Goal: Task Accomplishment & Management: Manage account settings

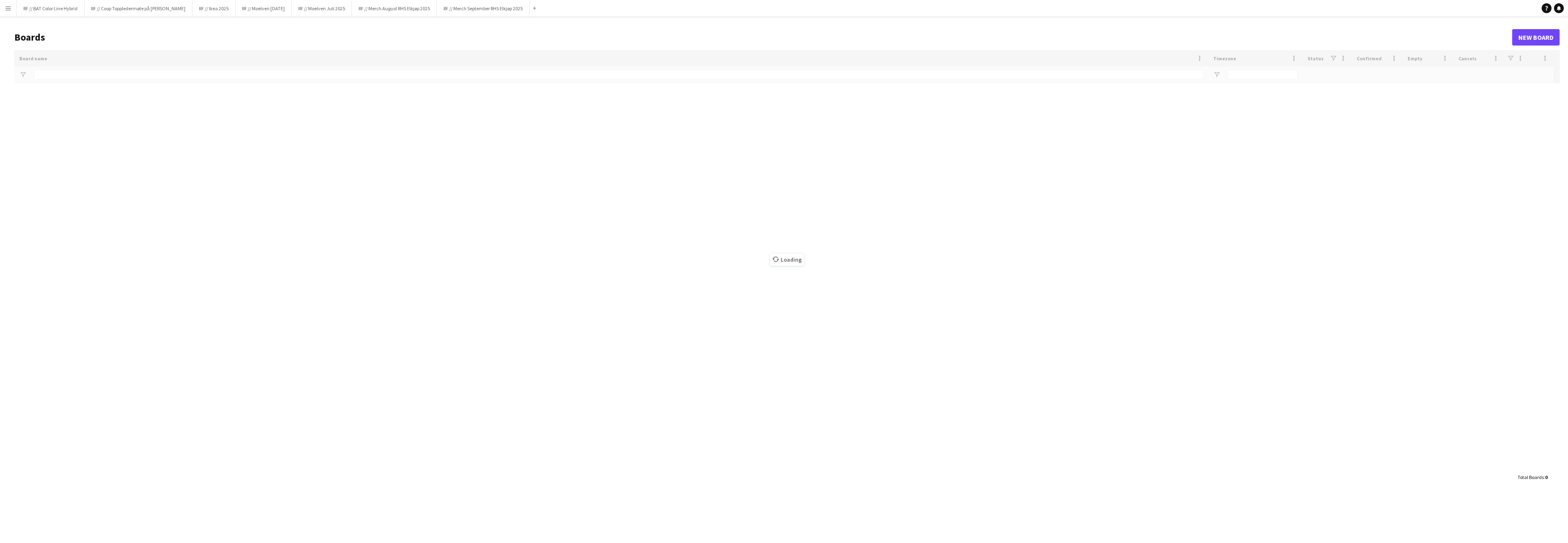
type input "********"
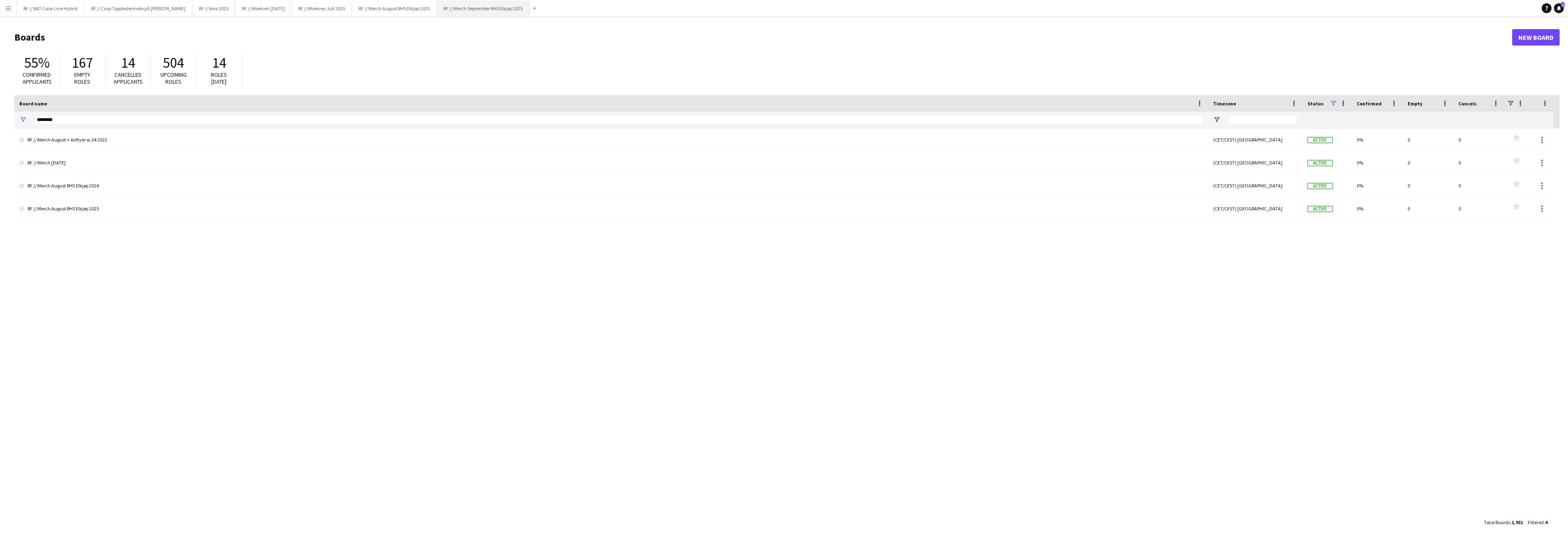
click at [507, 11] on button "RF // Merch September RHS Elkjøp 2025 Close" at bounding box center [483, 8] width 93 height 16
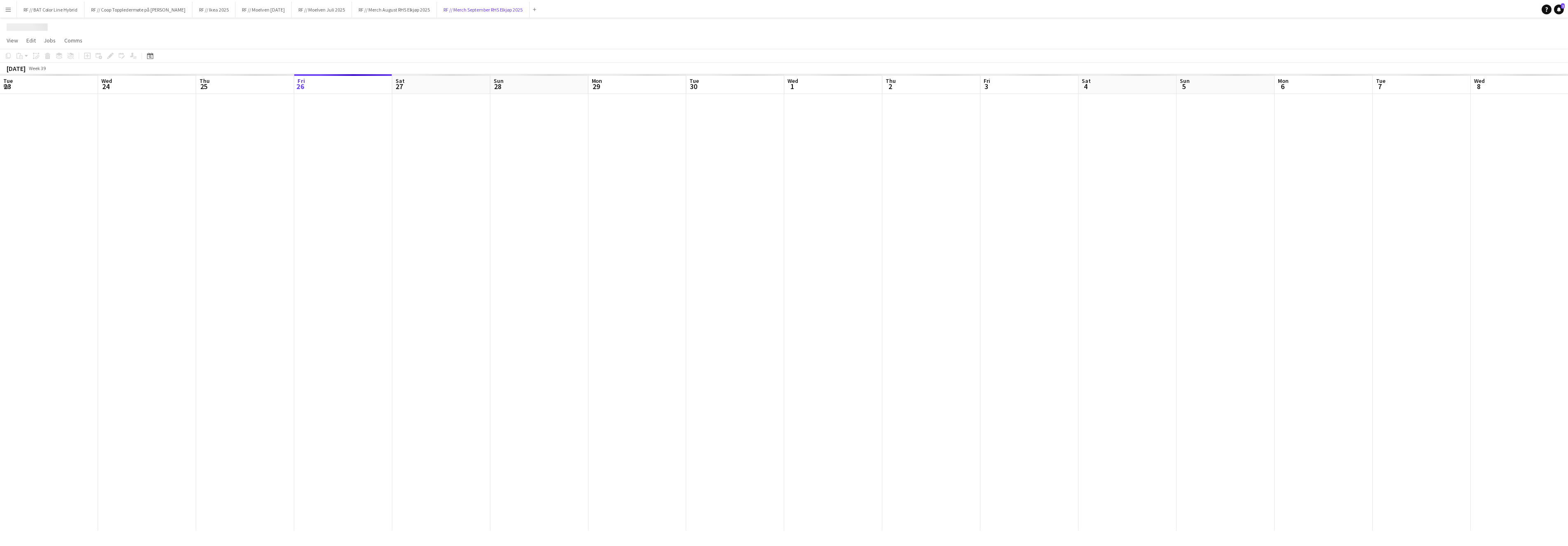
scroll to position [0, 197]
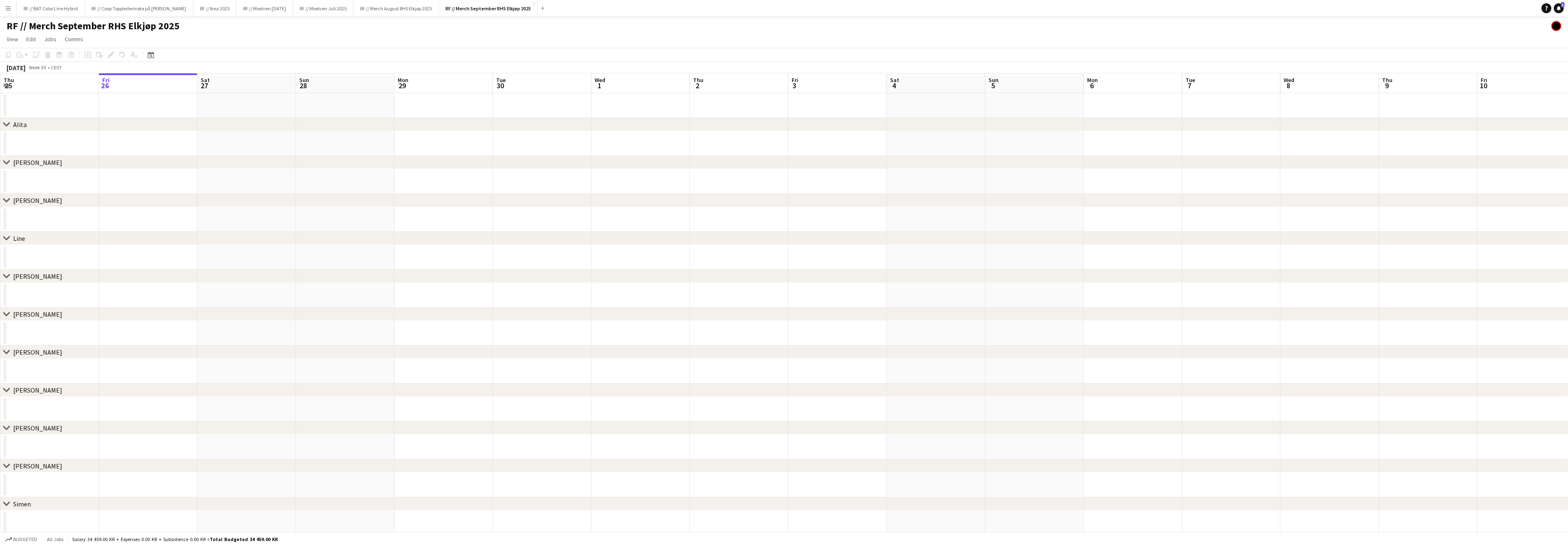
drag, startPoint x: 143, startPoint y: 230, endPoint x: 465, endPoint y: 224, distance: 322.1
click at [465, 224] on div "chevron-right Alita chevron-right [PERSON_NAME] chevron-right [PERSON_NAME] che…" at bounding box center [784, 361] width 1568 height 576
drag, startPoint x: 85, startPoint y: 215, endPoint x: 591, endPoint y: 208, distance: 506.0
click at [602, 205] on div "chevron-right Alita chevron-right [PERSON_NAME] chevron-right [PERSON_NAME] che…" at bounding box center [784, 361] width 1568 height 576
drag, startPoint x: 169, startPoint y: 214, endPoint x: 680, endPoint y: 197, distance: 511.3
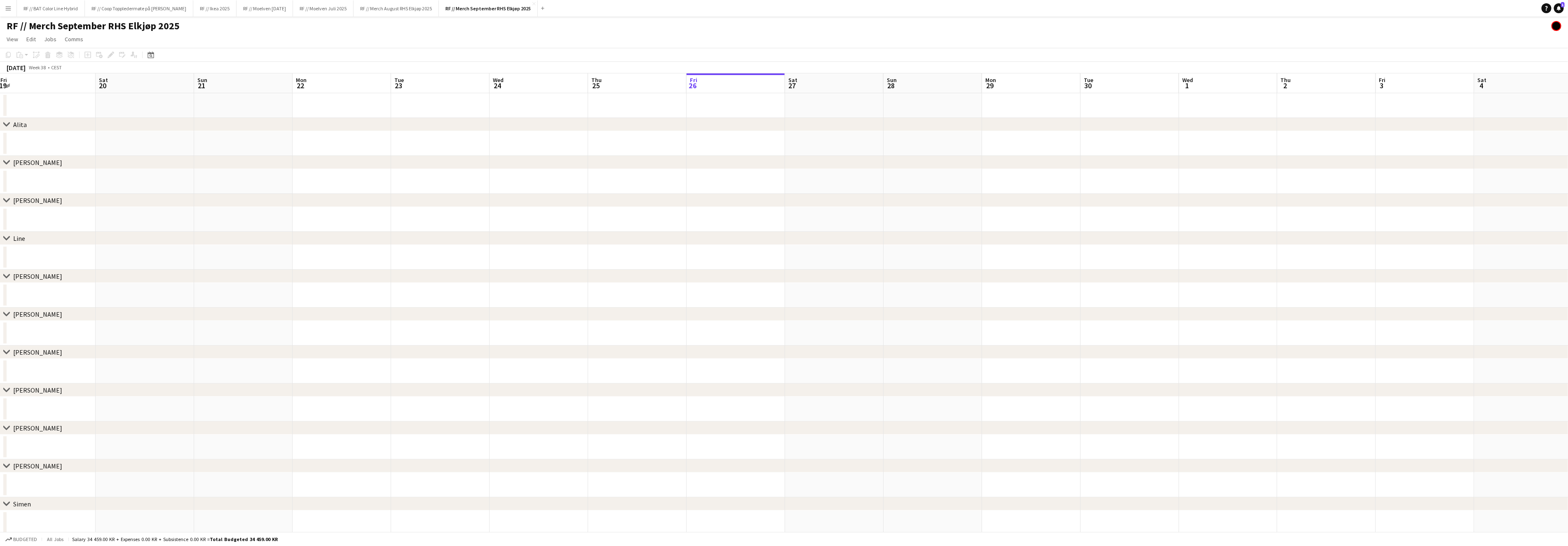
click at [680, 197] on div "chevron-right Alita chevron-right [PERSON_NAME] chevron-right [PERSON_NAME] che…" at bounding box center [784, 361] width 1568 height 576
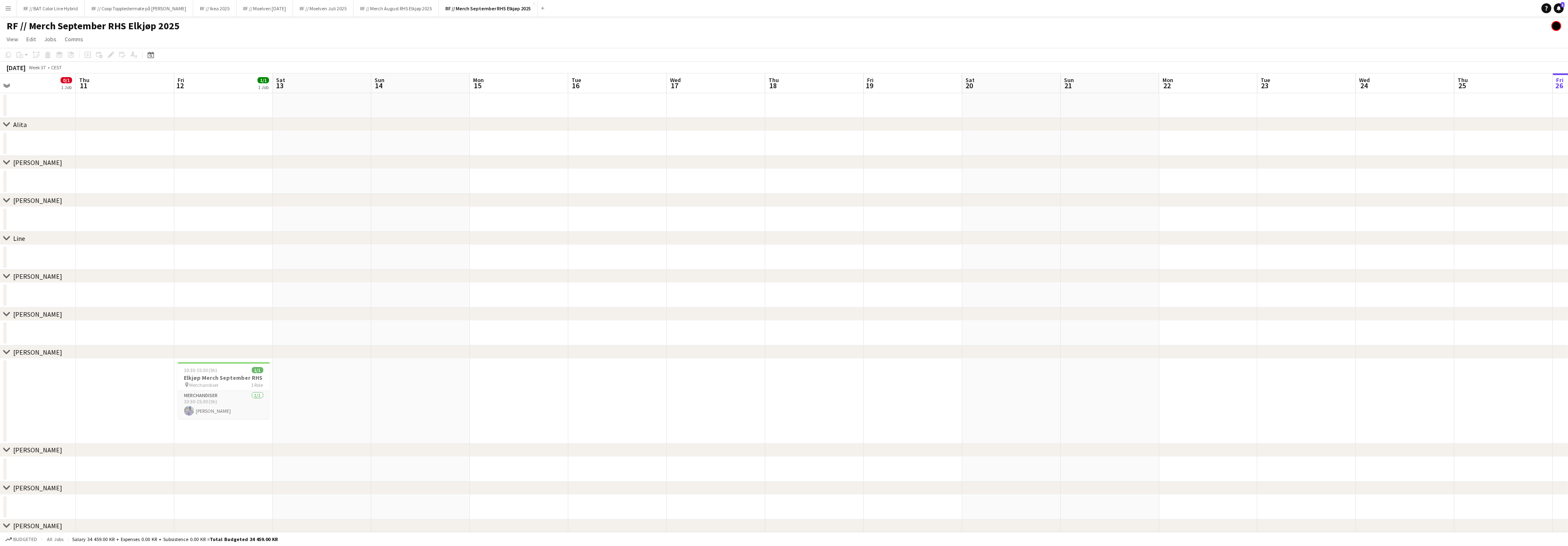
scroll to position [0, 243]
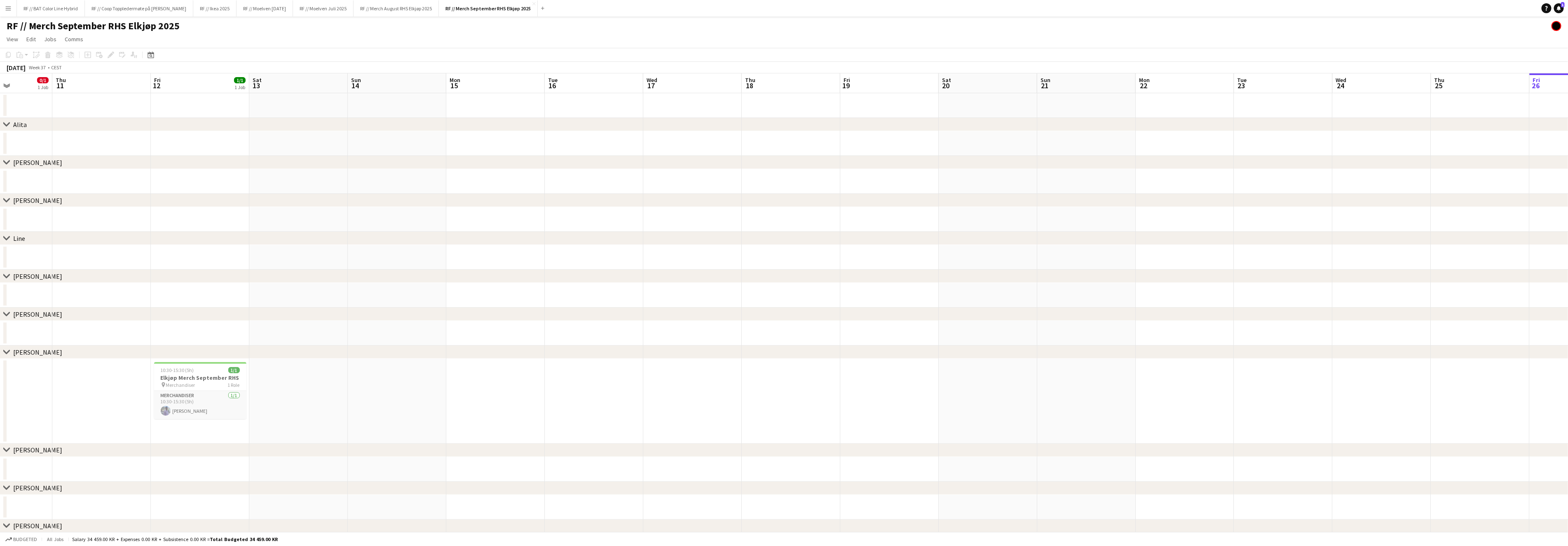
drag, startPoint x: 227, startPoint y: 223, endPoint x: 757, endPoint y: 225, distance: 530.0
click at [877, 214] on app-calendar-viewport "Mon 8 Tue 9 2/2 2 Jobs Wed 10 0/1 1 Job Thu 11 Fri 12 1/1 1 Job Sat 13 Sun 14 M…" at bounding box center [784, 421] width 1568 height 696
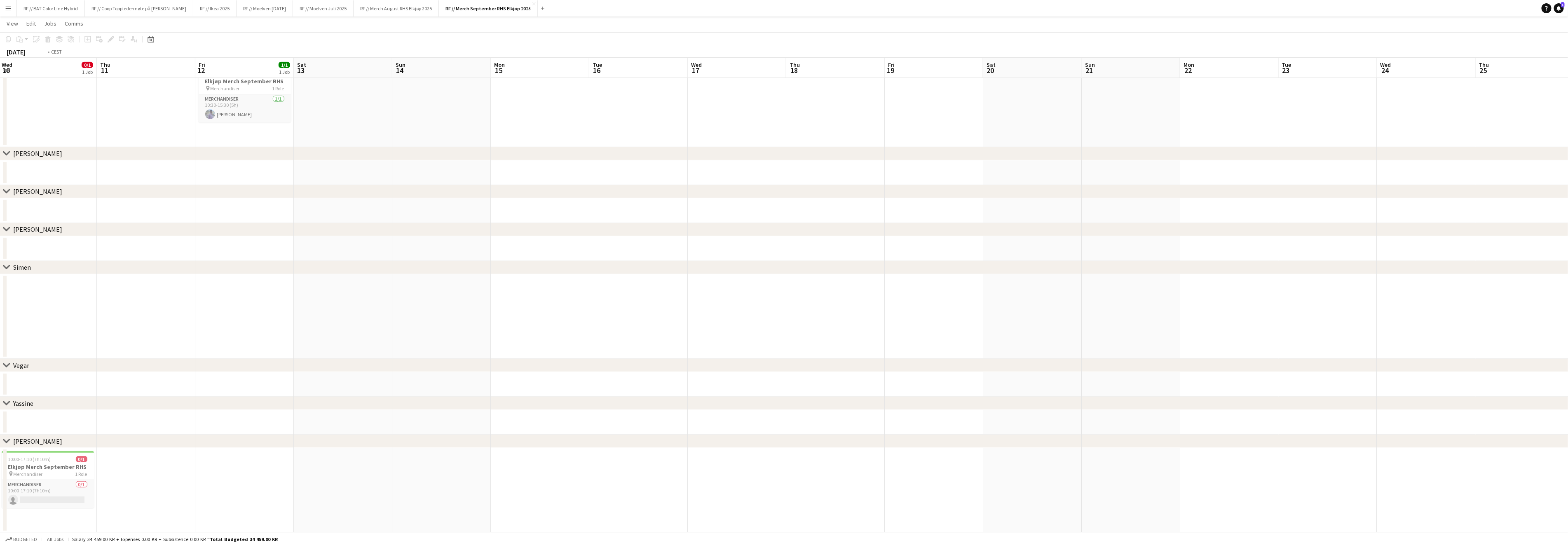
scroll to position [0, 246]
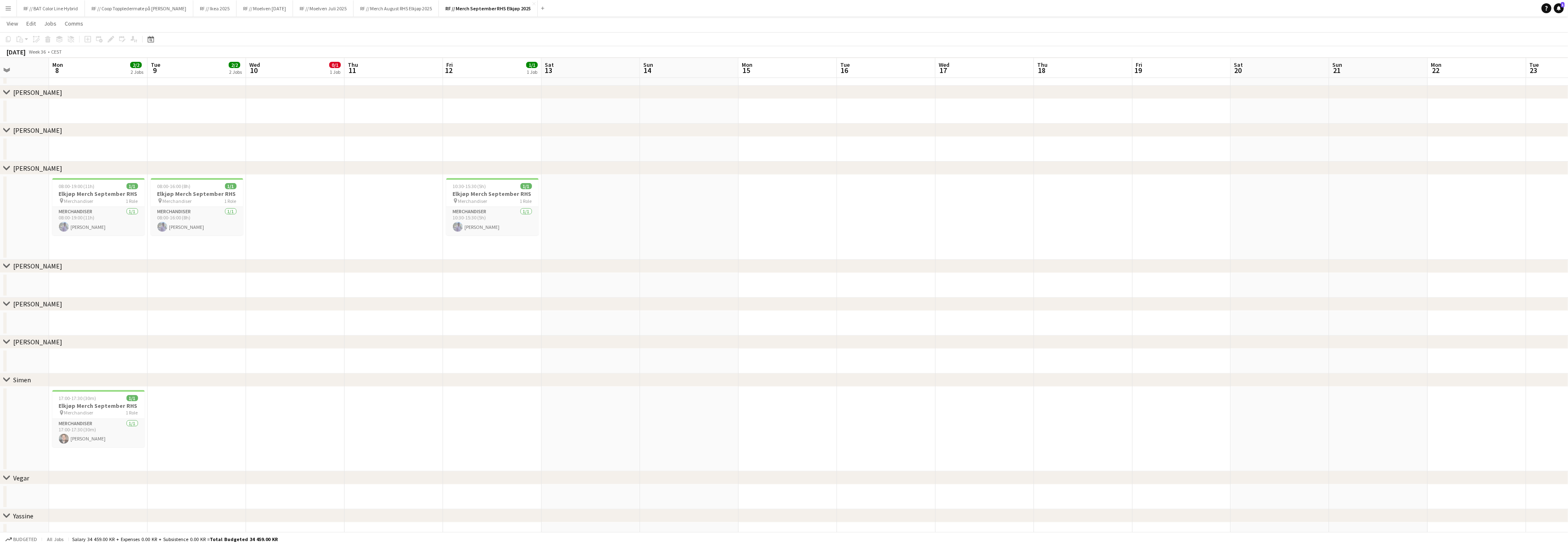
drag, startPoint x: 127, startPoint y: 315, endPoint x: 415, endPoint y: 309, distance: 288.1
click at [415, 309] on div "chevron-right Alita chevron-right [PERSON_NAME] chevron-right [PERSON_NAME] che…" at bounding box center [784, 191] width 1568 height 909
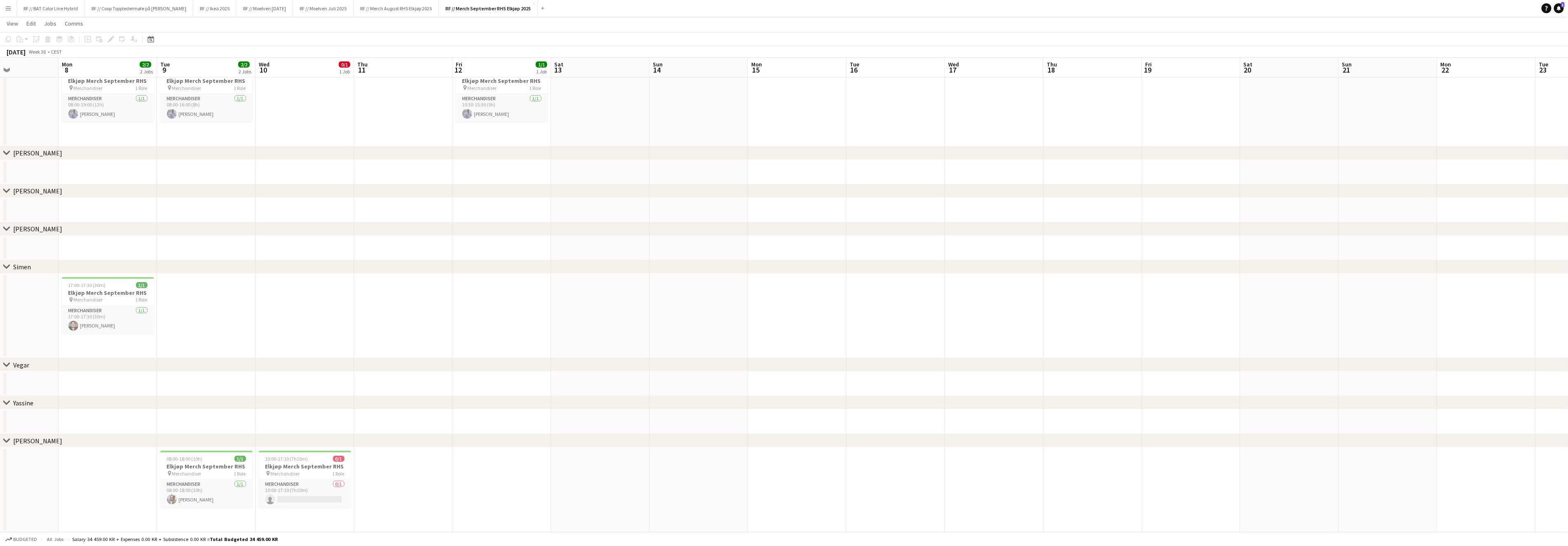
scroll to position [0, 228]
drag, startPoint x: 197, startPoint y: 415, endPoint x: 292, endPoint y: 407, distance: 95.3
click at [292, 407] on div "chevron-right Alita chevron-right [PERSON_NAME] chevron-right [PERSON_NAME] che…" at bounding box center [784, 78] width 1568 height 909
click at [324, 502] on app-card-role "Merchandiser 0/1 10:00-17:10 (7h10m) single-neutral-actions" at bounding box center [313, 493] width 92 height 28
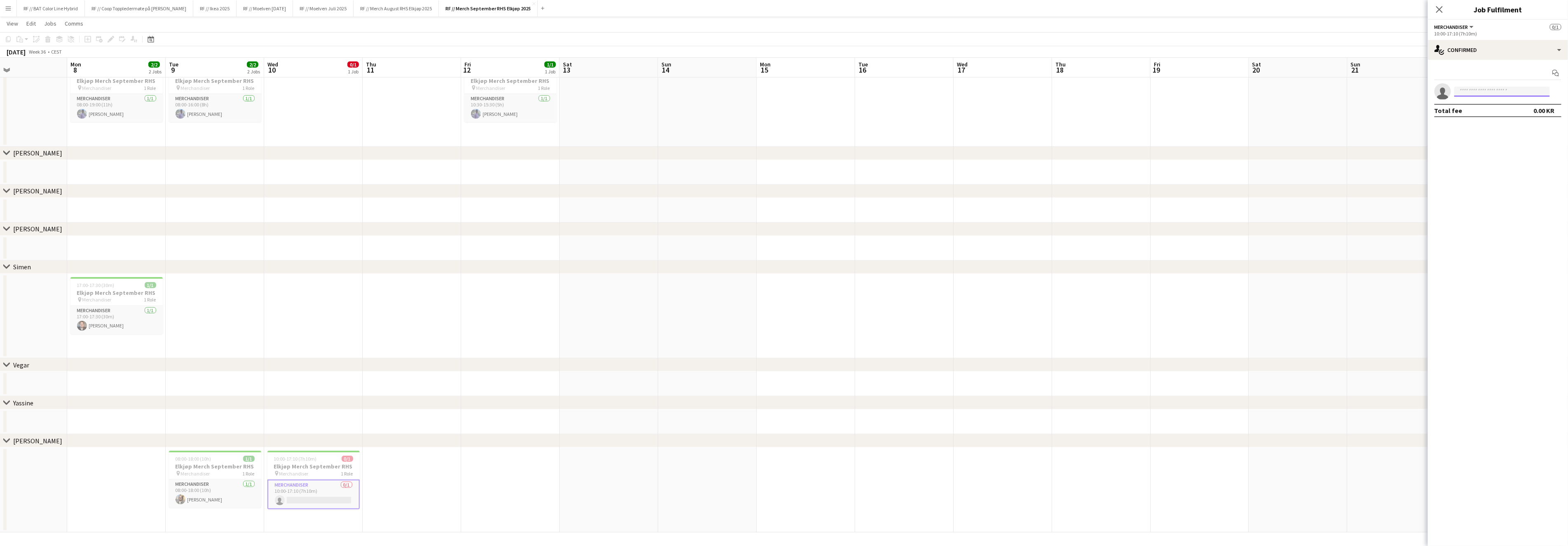
click at [1498, 92] on input at bounding box center [1502, 91] width 95 height 10
type input "***"
click at [1509, 109] on span "[EMAIL_ADDRESS][DOMAIN_NAME]" at bounding box center [1502, 110] width 82 height 7
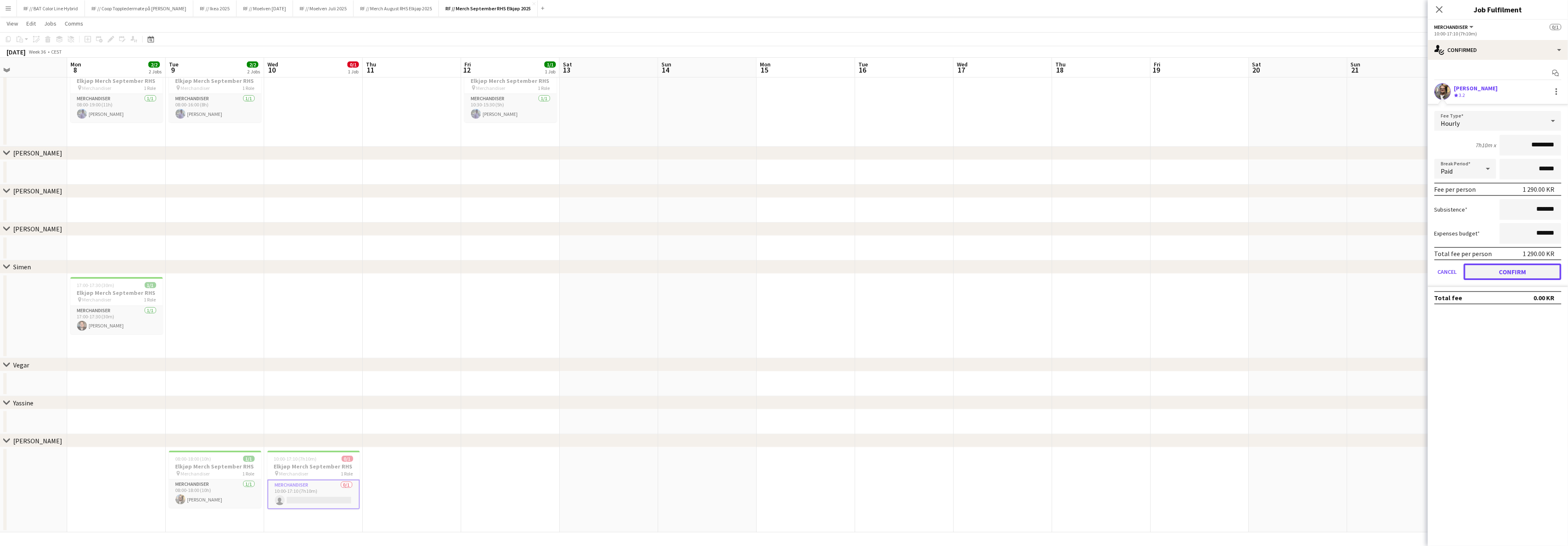
click at [1508, 269] on button "Confirm" at bounding box center [1512, 272] width 98 height 17
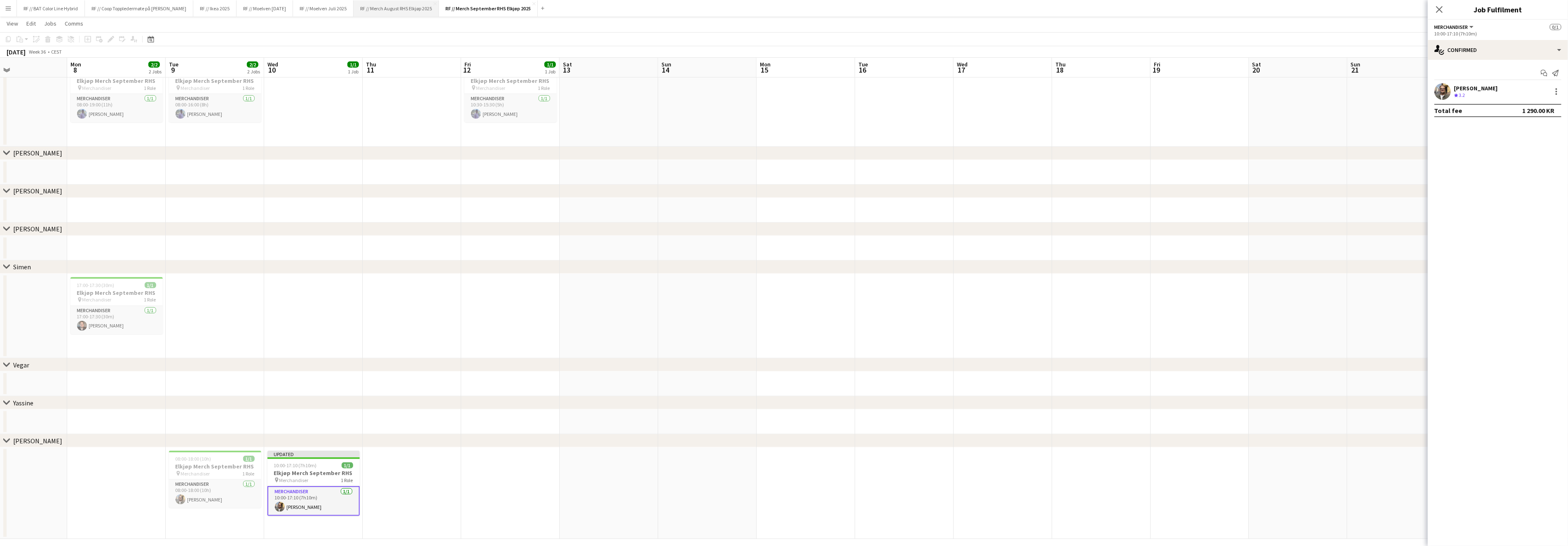
click at [395, 8] on button "RF // Merch August RHS Elkjøp 2025 Close" at bounding box center [396, 8] width 85 height 16
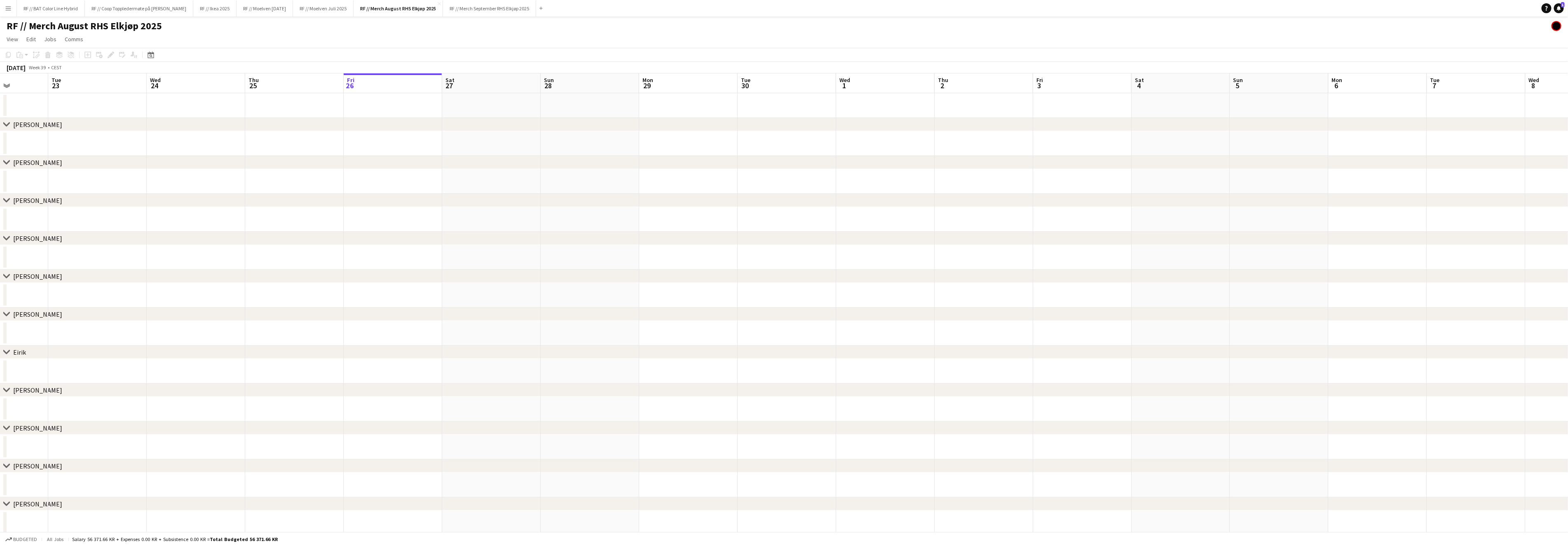
drag, startPoint x: 195, startPoint y: 264, endPoint x: 687, endPoint y: 241, distance: 492.5
click at [717, 232] on div "chevron-right [PERSON_NAME] chevron-right Line [PERSON_NAME] chevron-right [PER…" at bounding box center [784, 361] width 1568 height 576
drag, startPoint x: 180, startPoint y: 252, endPoint x: 678, endPoint y: 241, distance: 498.1
click at [680, 241] on div "chevron-right [PERSON_NAME] chevron-right Line [PERSON_NAME] chevron-right [PER…" at bounding box center [784, 361] width 1568 height 576
drag, startPoint x: 231, startPoint y: 254, endPoint x: 720, endPoint y: 249, distance: 489.0
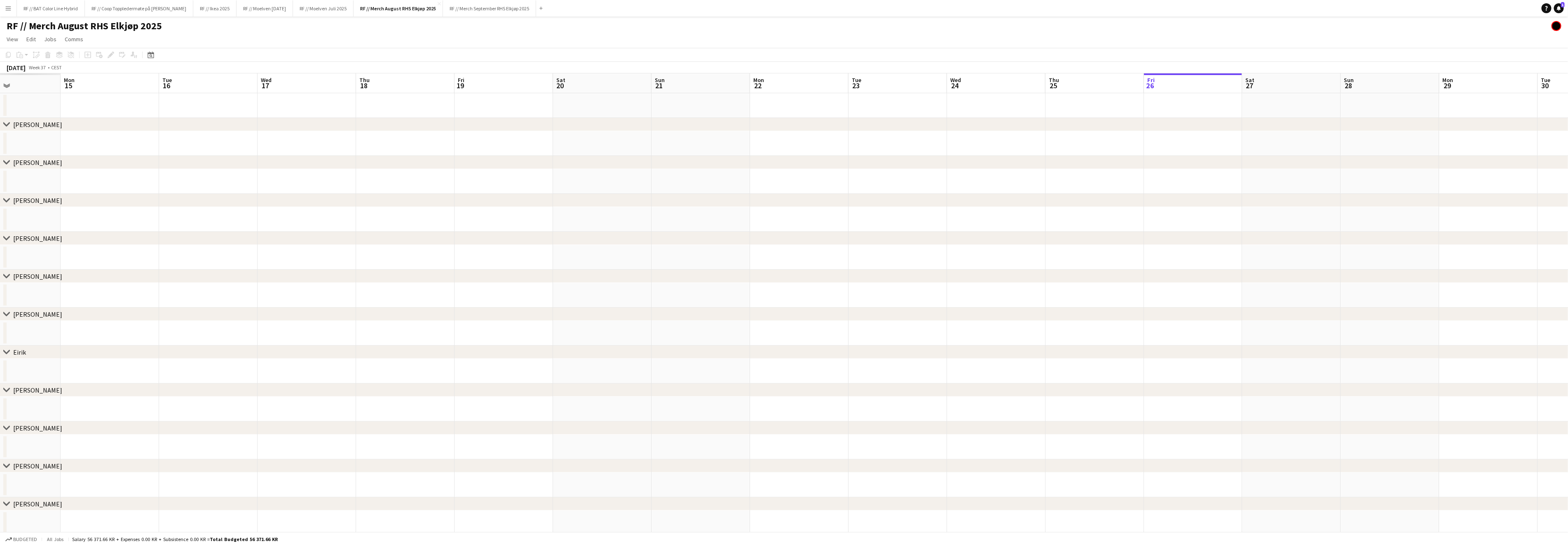
click at [723, 247] on app-calendar-viewport "Fri 12 Sat 13 Sun 14 Mon 15 Tue 16 Wed 17 Thu 18 Fri 19 Sat 20 Sun 21 Mon 22 Tu…" at bounding box center [784, 361] width 1568 height 576
drag, startPoint x: 230, startPoint y: 254, endPoint x: 600, endPoint y: 252, distance: 370.0
click at [622, 245] on app-calendar-viewport "Mon 8 Tue 9 Wed 10 Thu 11 Fri 12 Sat 13 Sun 14 Mon 15 Tue 16 Wed 17 Thu 18 Fri …" at bounding box center [784, 361] width 1568 height 576
drag, startPoint x: 219, startPoint y: 282, endPoint x: 506, endPoint y: 279, distance: 287.0
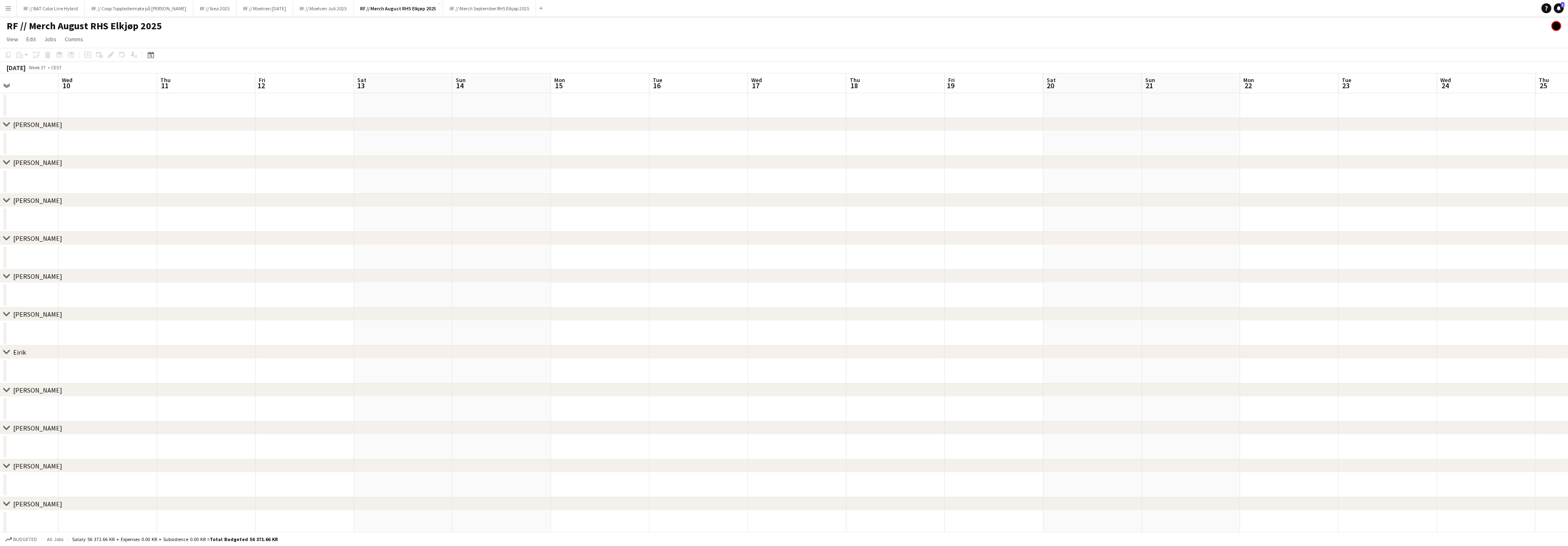
click at [532, 277] on div "chevron-right [PERSON_NAME]" at bounding box center [784, 276] width 1568 height 13
drag, startPoint x: 116, startPoint y: 257, endPoint x: 841, endPoint y: 235, distance: 725.3
click at [841, 235] on div "chevron-right [PERSON_NAME] chevron-right Line [PERSON_NAME] chevron-right [PER…" at bounding box center [784, 361] width 1568 height 576
drag, startPoint x: 140, startPoint y: 255, endPoint x: 550, endPoint y: 267, distance: 410.2
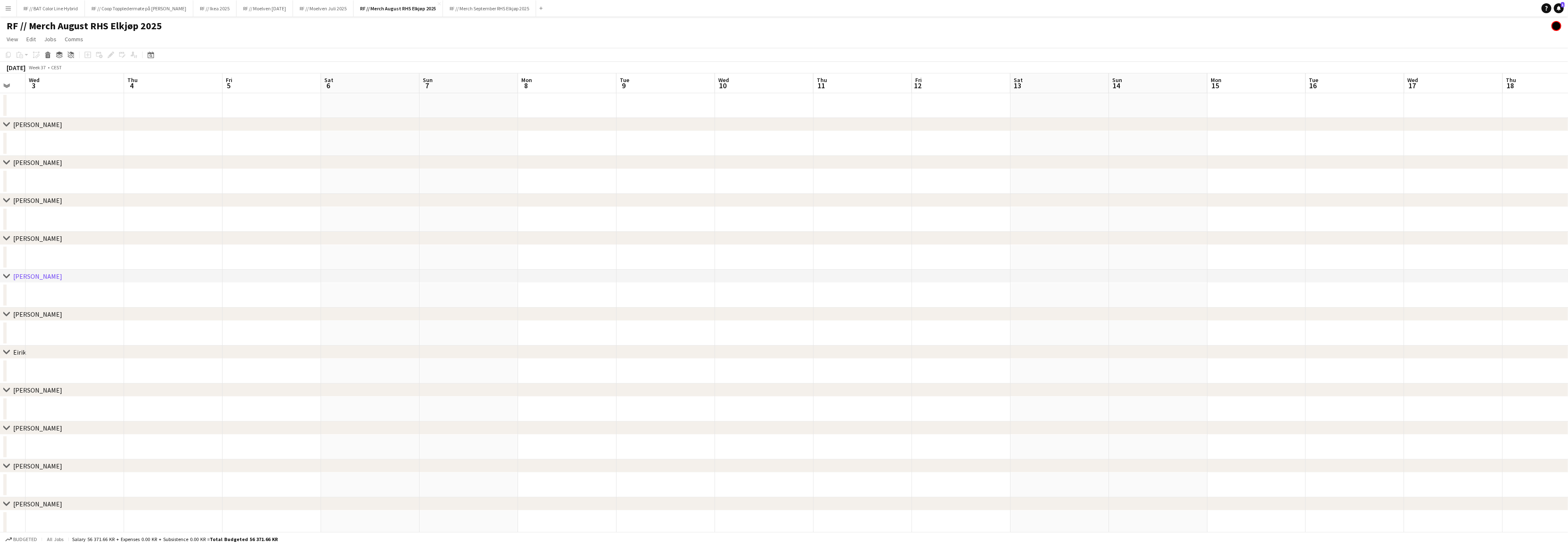
click at [640, 258] on app-calendar-viewport "Mon 1 Tue 2 Wed 3 Thu 4 Fri 5 Sat 6 Sun 7 Mon 8 Tue 9 Wed 10 Thu 11 Fri 12 Sat …" at bounding box center [784, 361] width 1568 height 576
drag, startPoint x: 132, startPoint y: 258, endPoint x: 719, endPoint y: 250, distance: 587.1
click at [719, 250] on app-calendar-viewport "Mon 1 Tue 2 Wed 3 Thu 4 Fri 5 Sat 6 Sun 7 Mon 8 Tue 9 Wed 10 Thu 11 Fri 12 Sat …" at bounding box center [784, 361] width 1568 height 576
drag, startPoint x: 221, startPoint y: 260, endPoint x: 641, endPoint y: 247, distance: 420.2
click at [641, 247] on app-calendar-viewport "Sun 24 Mon 25 Tue 26 Wed 27 Thu 28 Fri 29 Sat 30 Sun 31 Mon 1 Tue 2 Wed 3 Thu 4…" at bounding box center [784, 361] width 1568 height 576
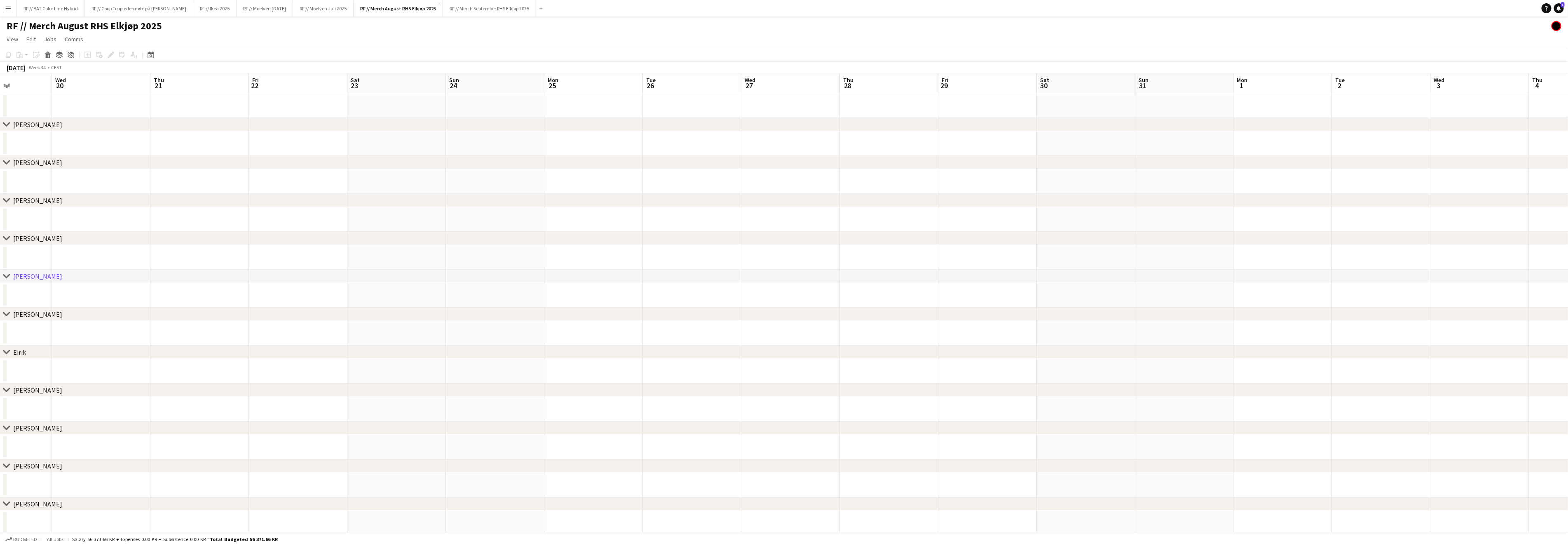
drag, startPoint x: 151, startPoint y: 263, endPoint x: 572, endPoint y: 260, distance: 421.0
click at [588, 257] on app-calendar-viewport "Sun 17 Mon 18 Tue 19 Wed 20 Thu 21 Fri 22 Sat 23 Sun 24 Mon 25 Tue 26 Wed 27 Th…" at bounding box center [784, 361] width 1568 height 576
drag, startPoint x: 262, startPoint y: 267, endPoint x: 351, endPoint y: 267, distance: 89.0
click at [497, 267] on div "chevron-right [PERSON_NAME] chevron-right Line [PERSON_NAME] chevron-right [PER…" at bounding box center [784, 361] width 1568 height 576
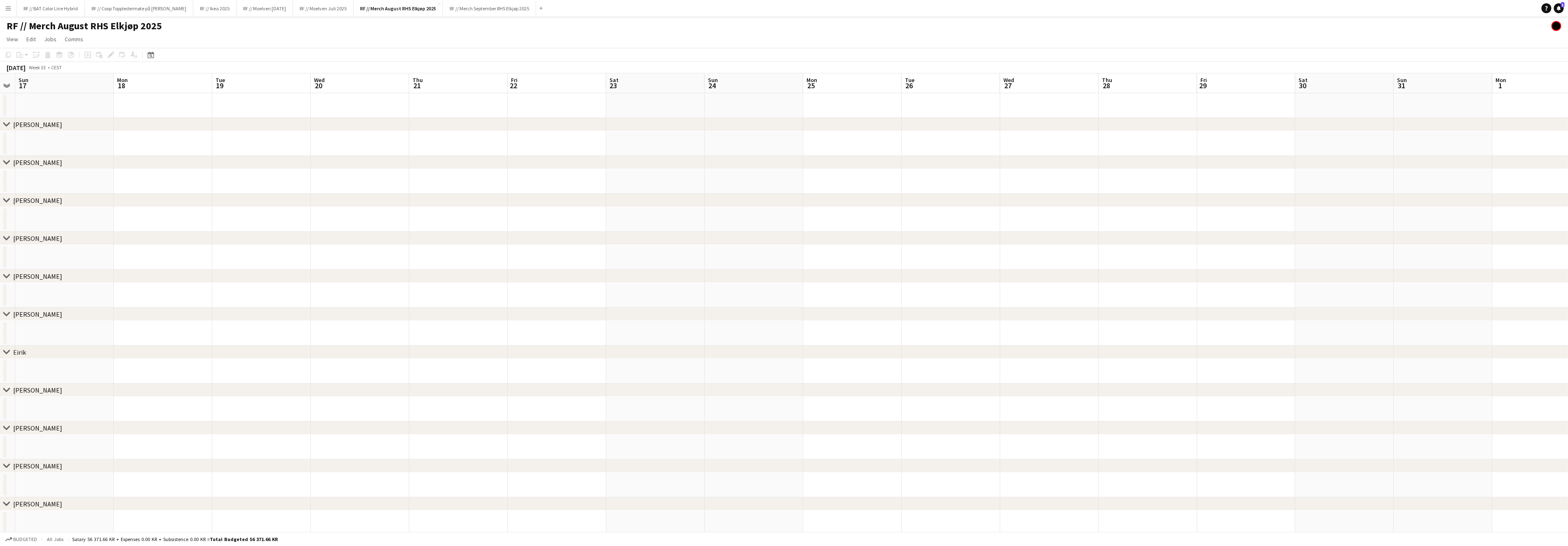
scroll to position [0, 230]
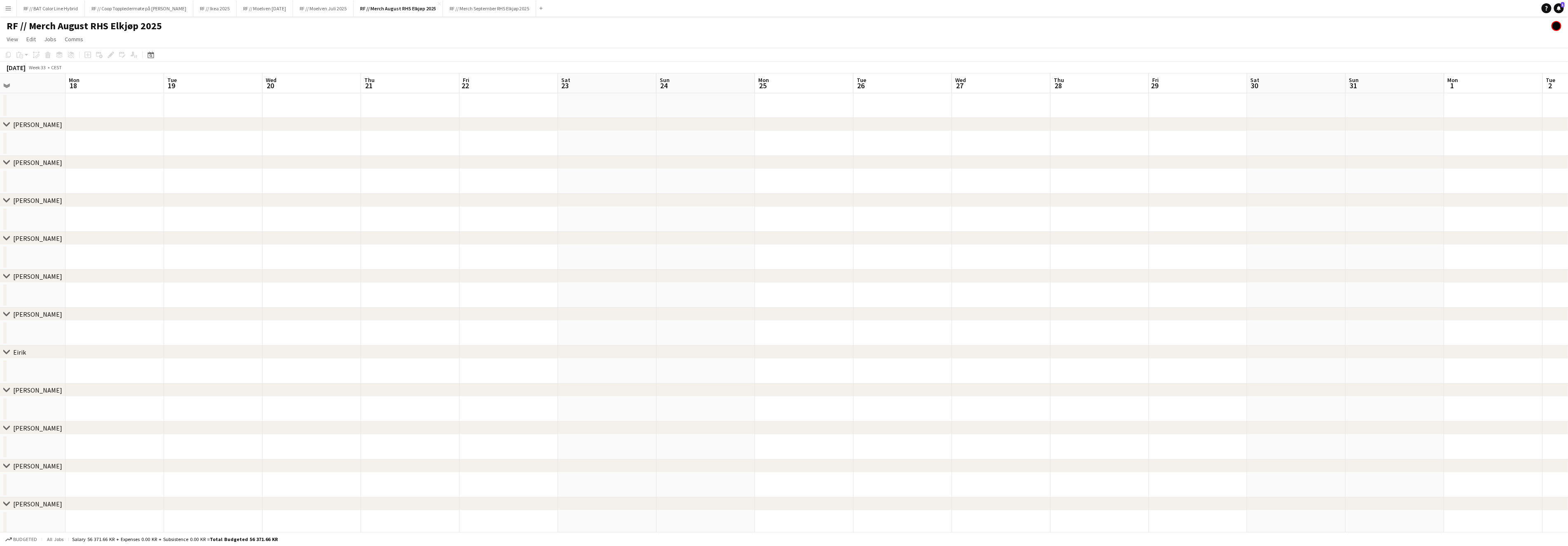
drag, startPoint x: 217, startPoint y: 258, endPoint x: 766, endPoint y: 256, distance: 549.0
click at [766, 256] on div "chevron-right [PERSON_NAME] chevron-right Line [PERSON_NAME] chevron-right [PER…" at bounding box center [784, 361] width 1568 height 576
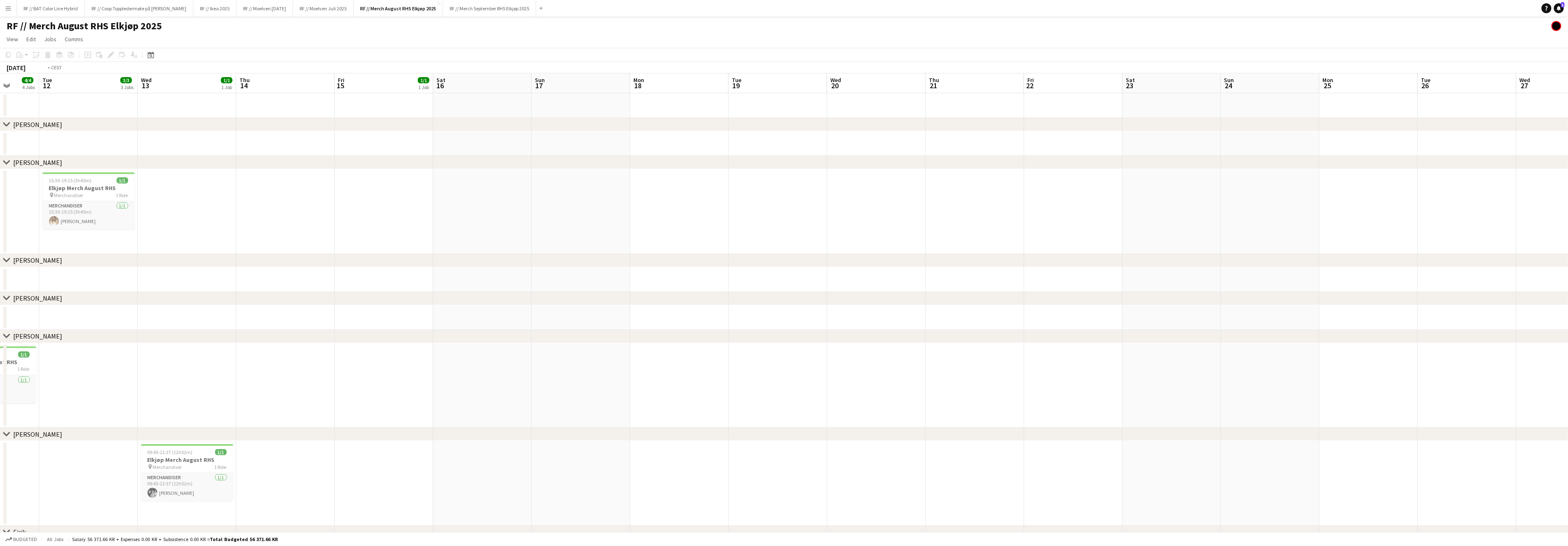
scroll to position [0, 173]
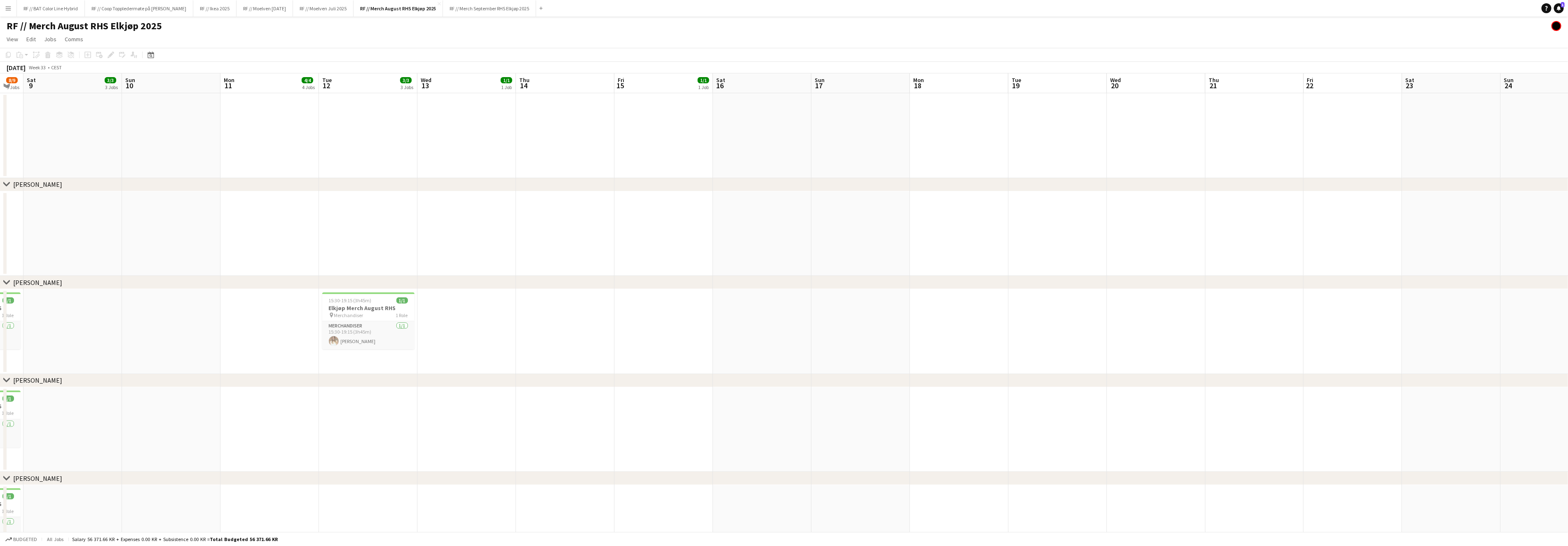
drag, startPoint x: 142, startPoint y: 357, endPoint x: 593, endPoint y: 356, distance: 451.0
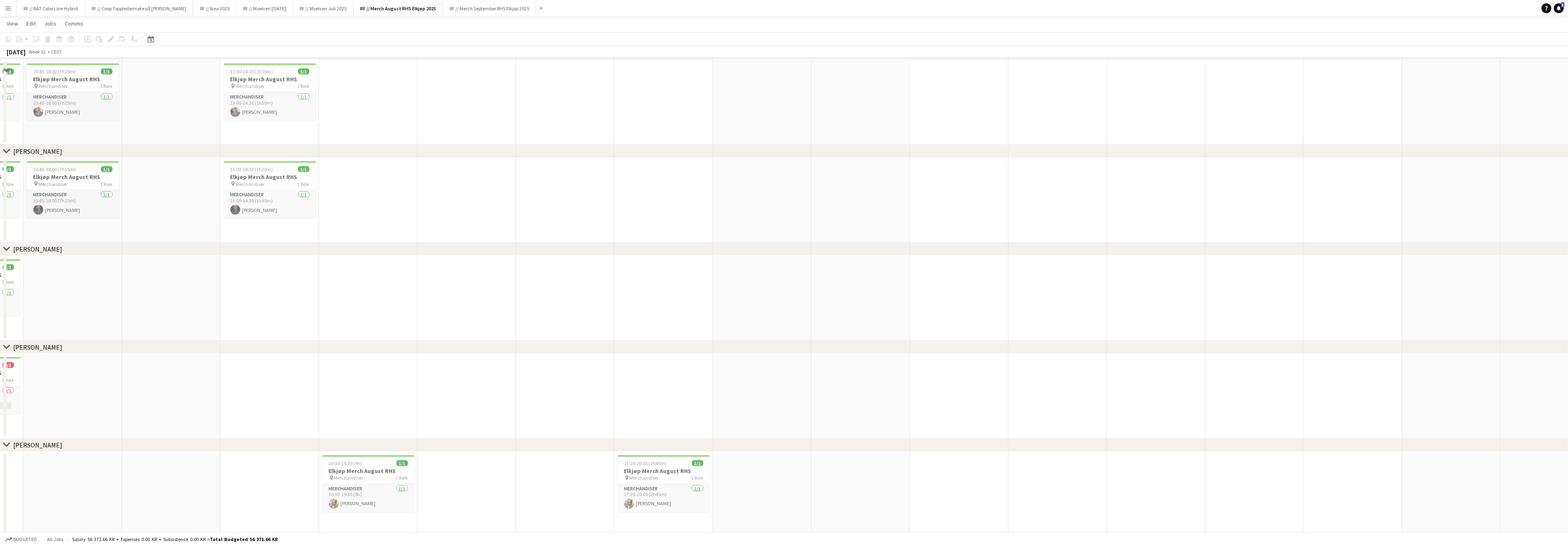
scroll to position [955, 0]
click at [637, 478] on app-job-card "17:20-20:05 (2h45m) 1/1 Elkjøp Merch August RHS pin Merchandiser 1 Role Merchan…" at bounding box center [663, 480] width 92 height 57
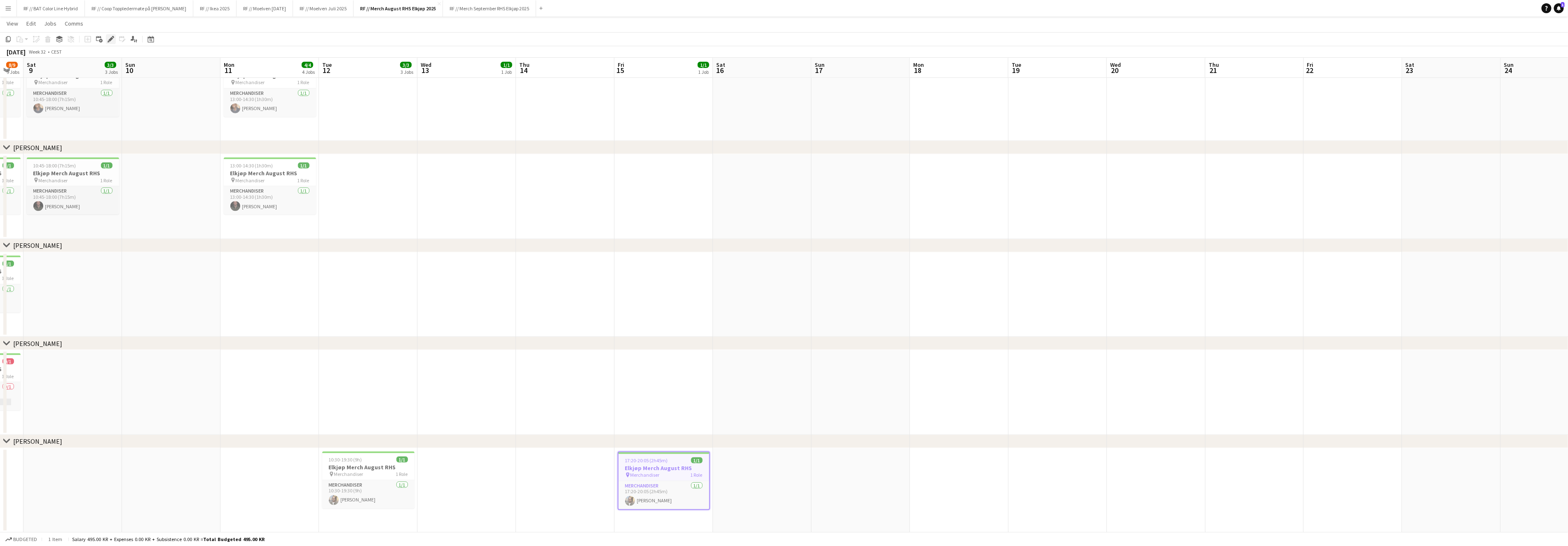
click at [109, 40] on icon at bounding box center [111, 40] width 5 height 5
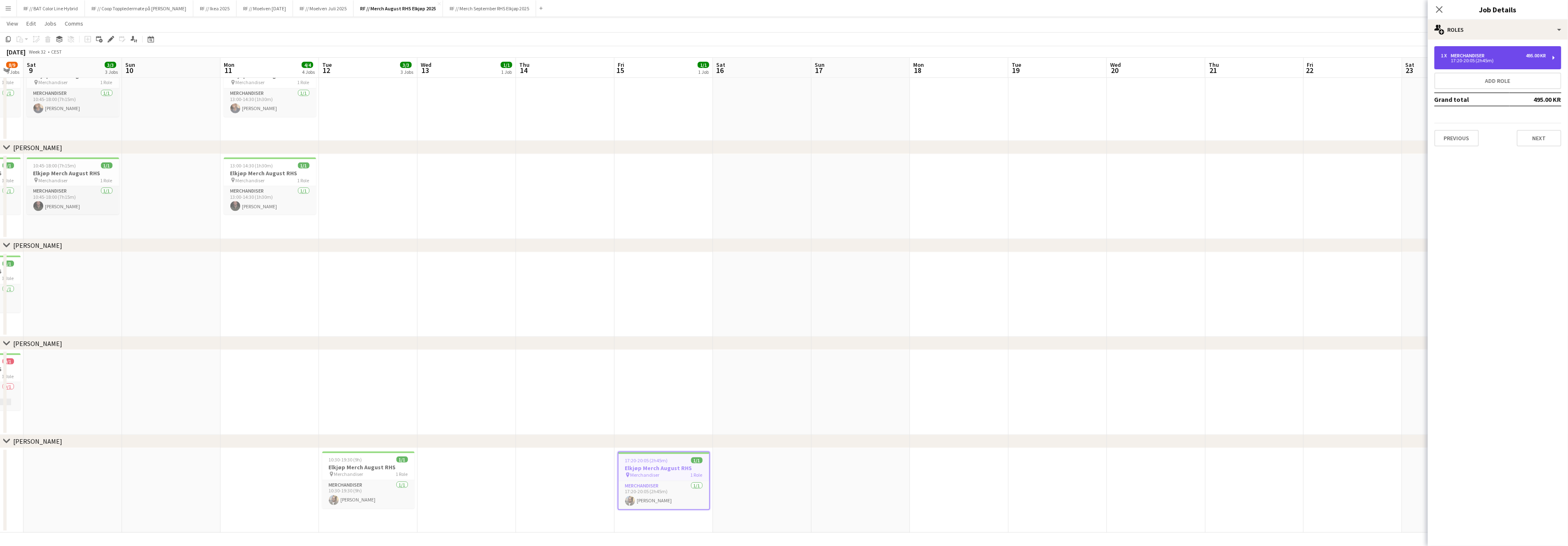
click at [1464, 59] on div "17:20-20:05 (2h45m)" at bounding box center [1493, 60] width 105 height 4
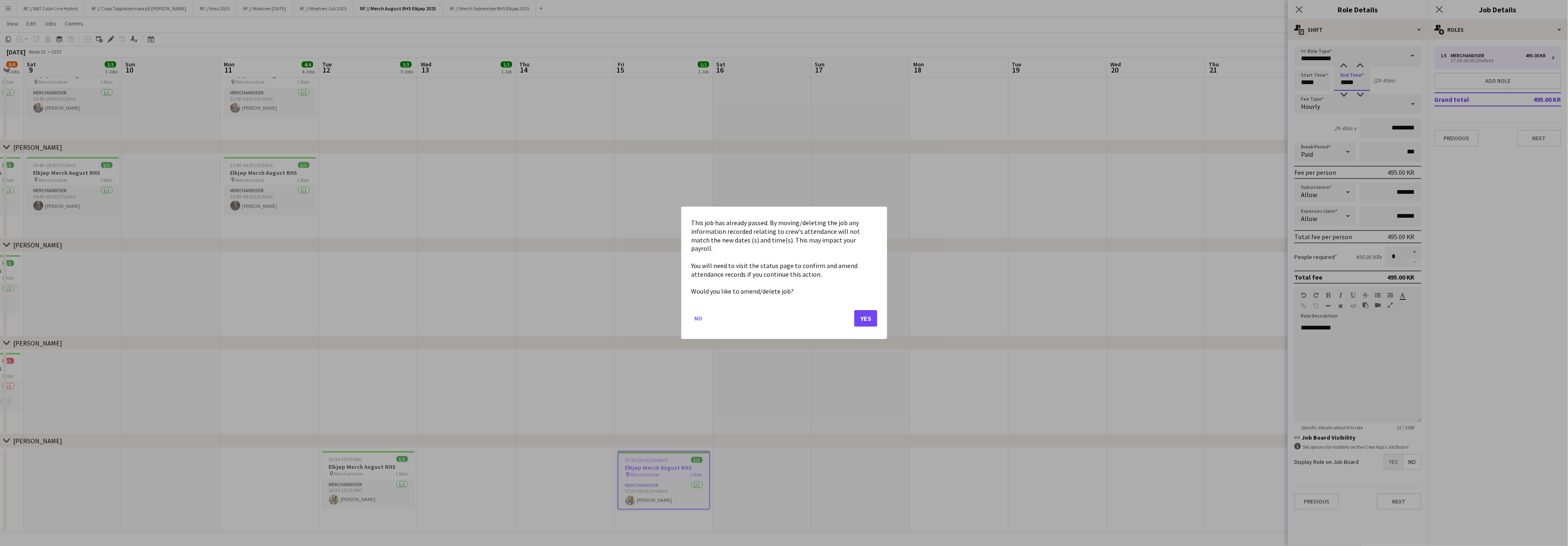
scroll to position [0, 0]
click at [864, 317] on button "Yes" at bounding box center [865, 319] width 23 height 17
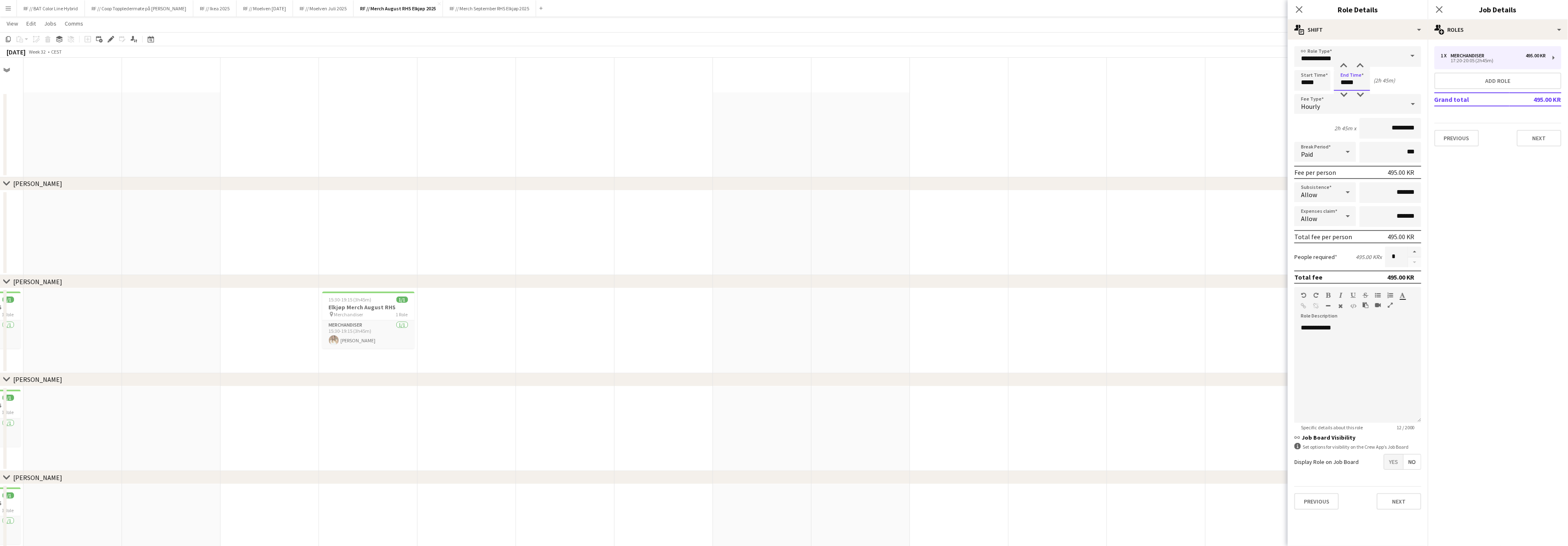
scroll to position [955, 0]
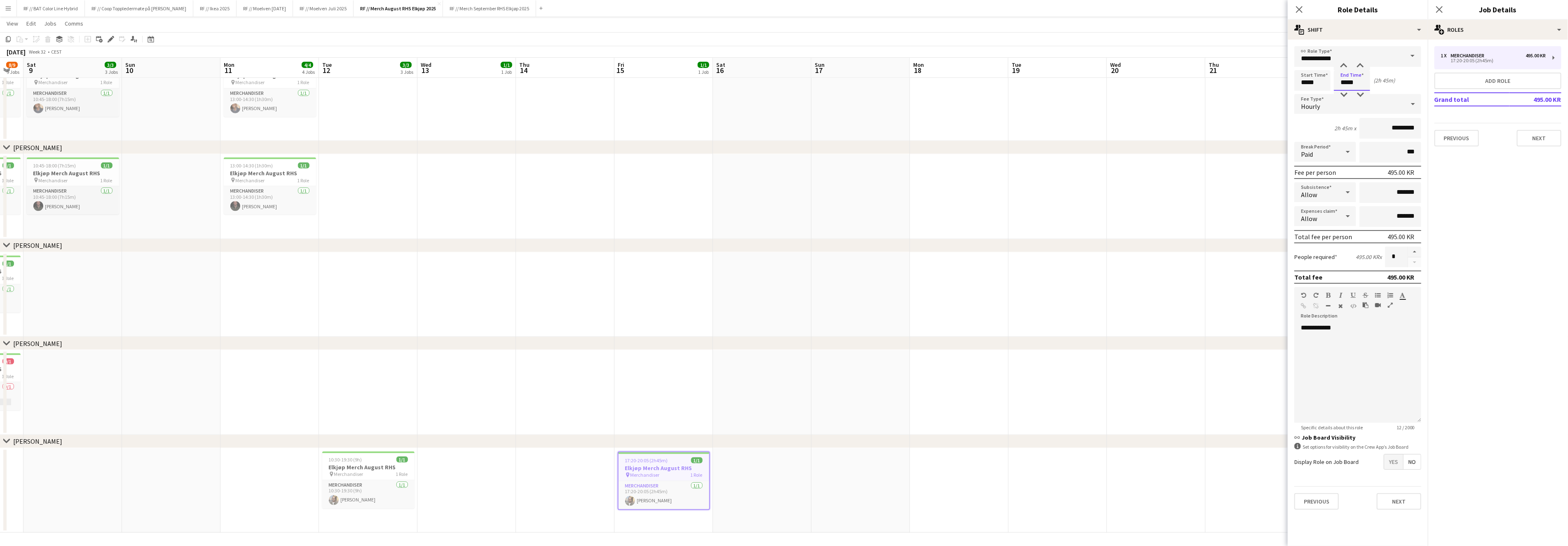
click at [1350, 82] on input "*****" at bounding box center [1352, 80] width 37 height 21
type input "*****"
click at [1395, 502] on button "Next" at bounding box center [1399, 502] width 44 height 17
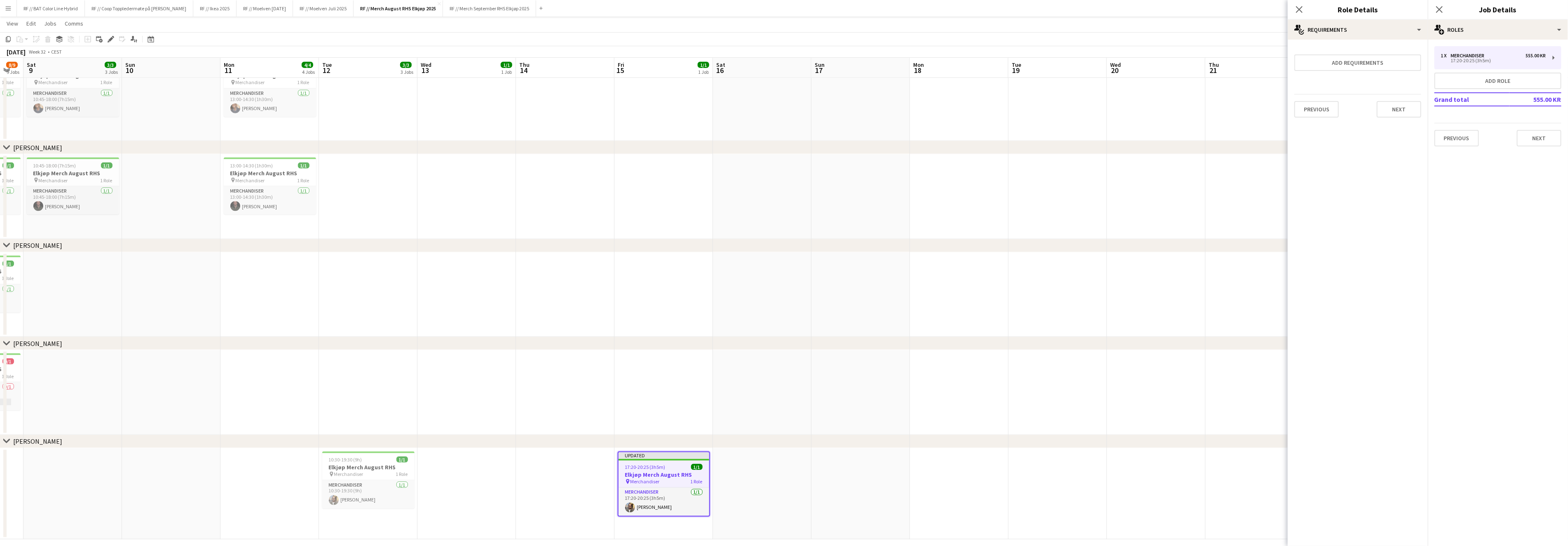
click at [1189, 270] on app-date-cell at bounding box center [1155, 294] width 98 height 85
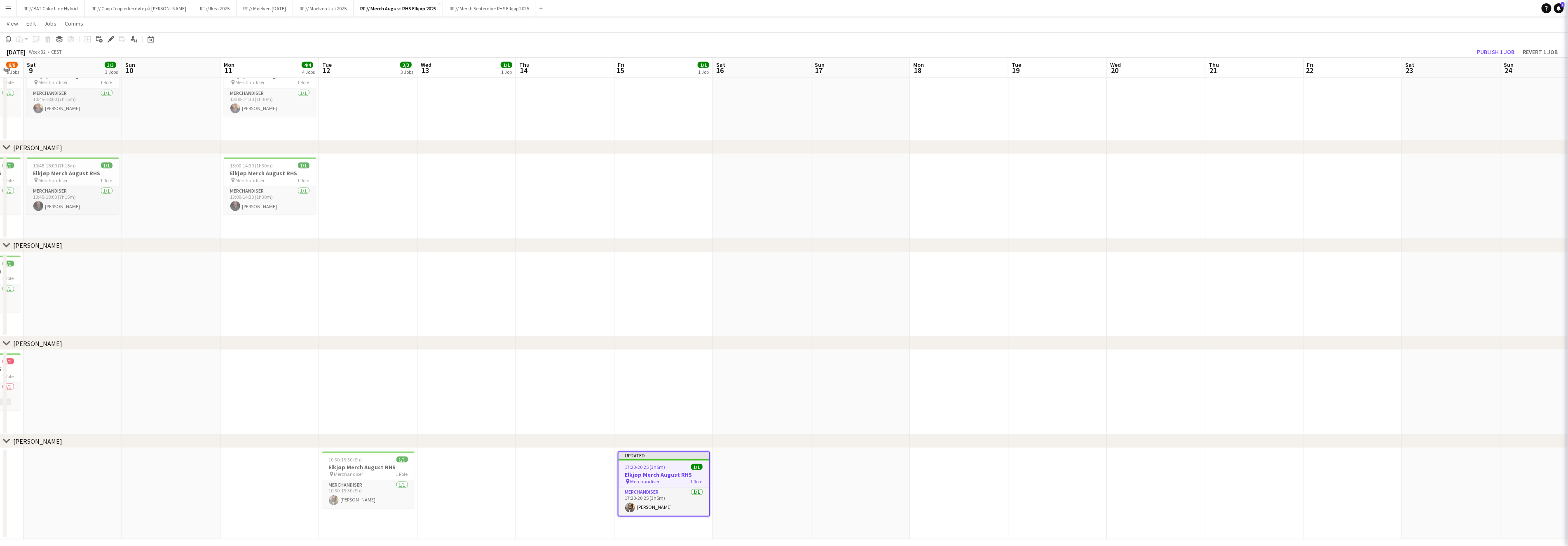
scroll to position [0, 173]
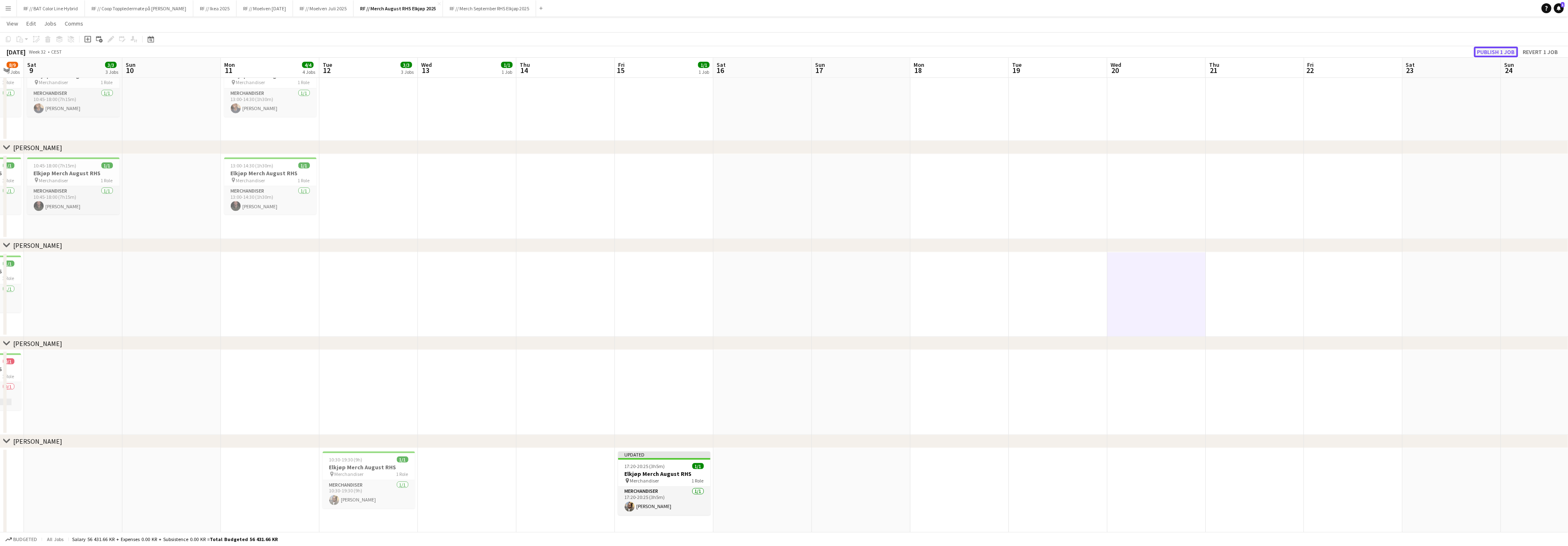
click at [1494, 53] on button "Publish 1 job" at bounding box center [1496, 52] width 44 height 11
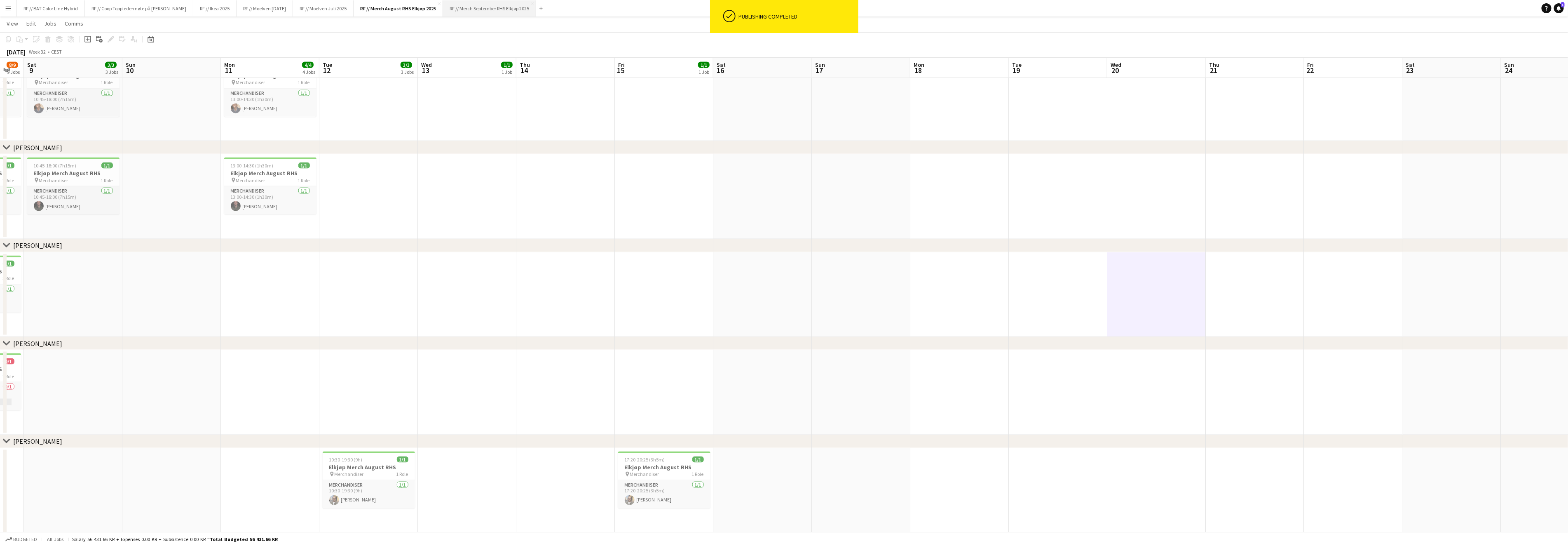
click at [507, 8] on button "RF // Merch September RHS Elkjøp 2025 Close" at bounding box center [489, 8] width 93 height 16
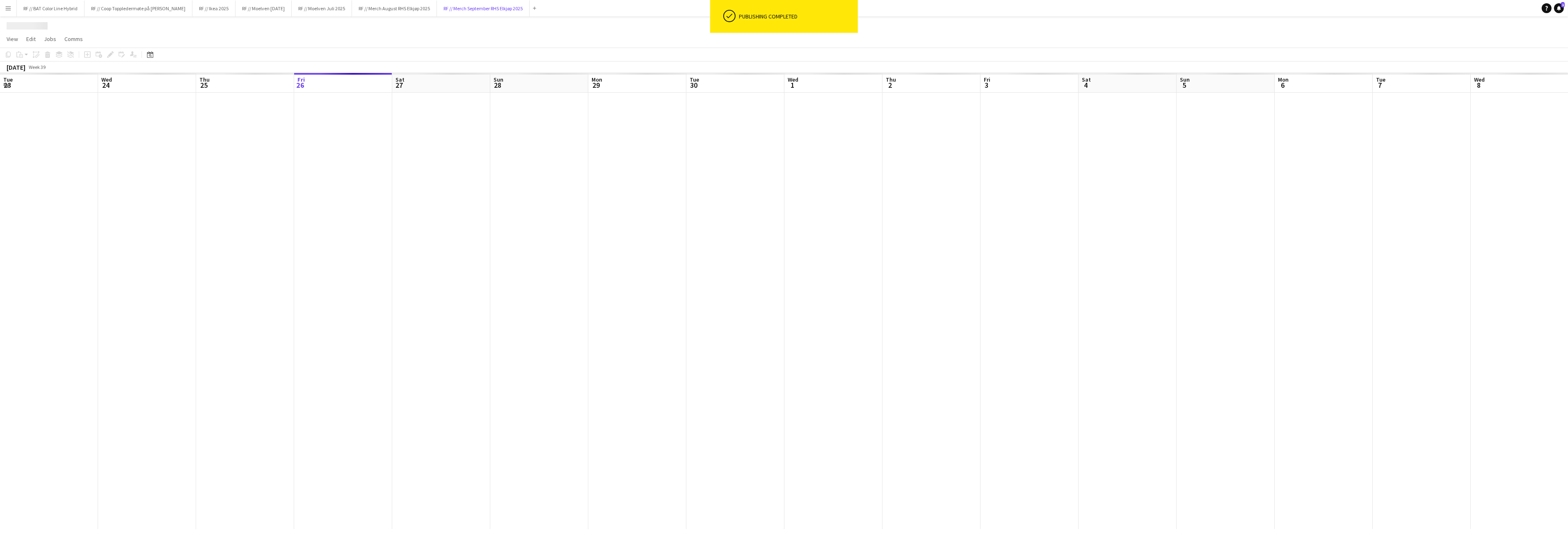
scroll to position [0, 196]
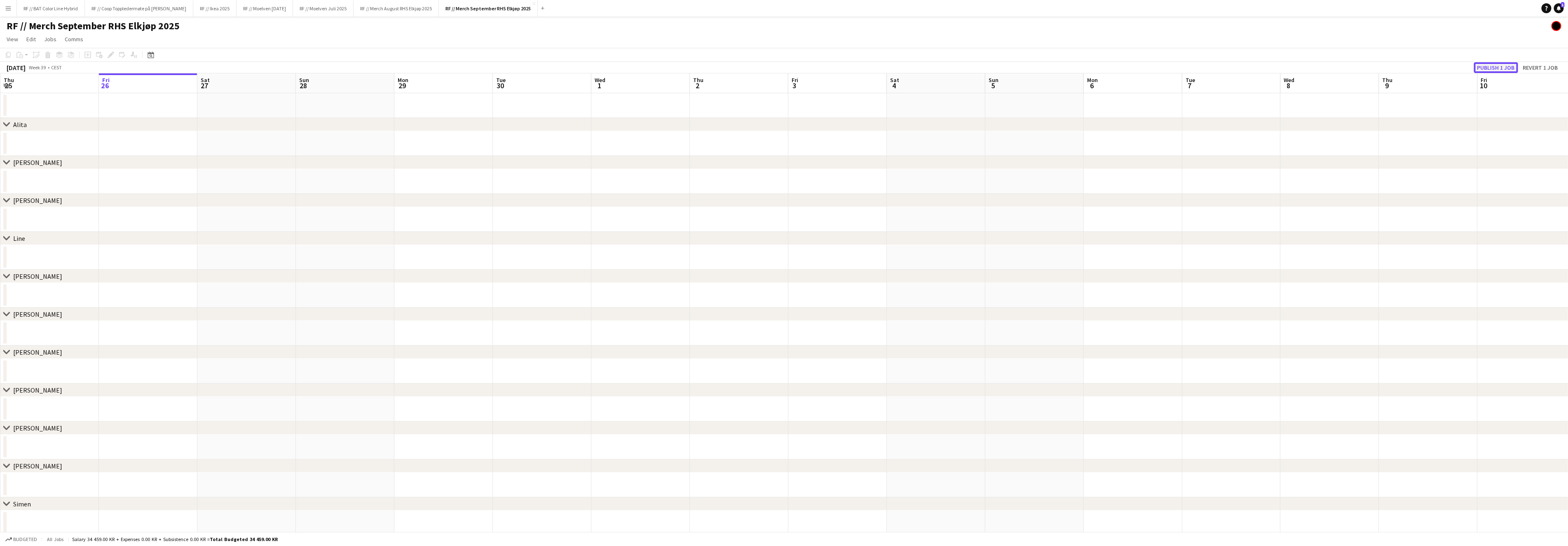
click at [1512, 66] on button "Publish 1 job" at bounding box center [1496, 68] width 44 height 11
click at [11, 13] on button "Menu" at bounding box center [8, 8] width 17 height 17
click at [125, 78] on link "Approvals" at bounding box center [124, 78] width 82 height 17
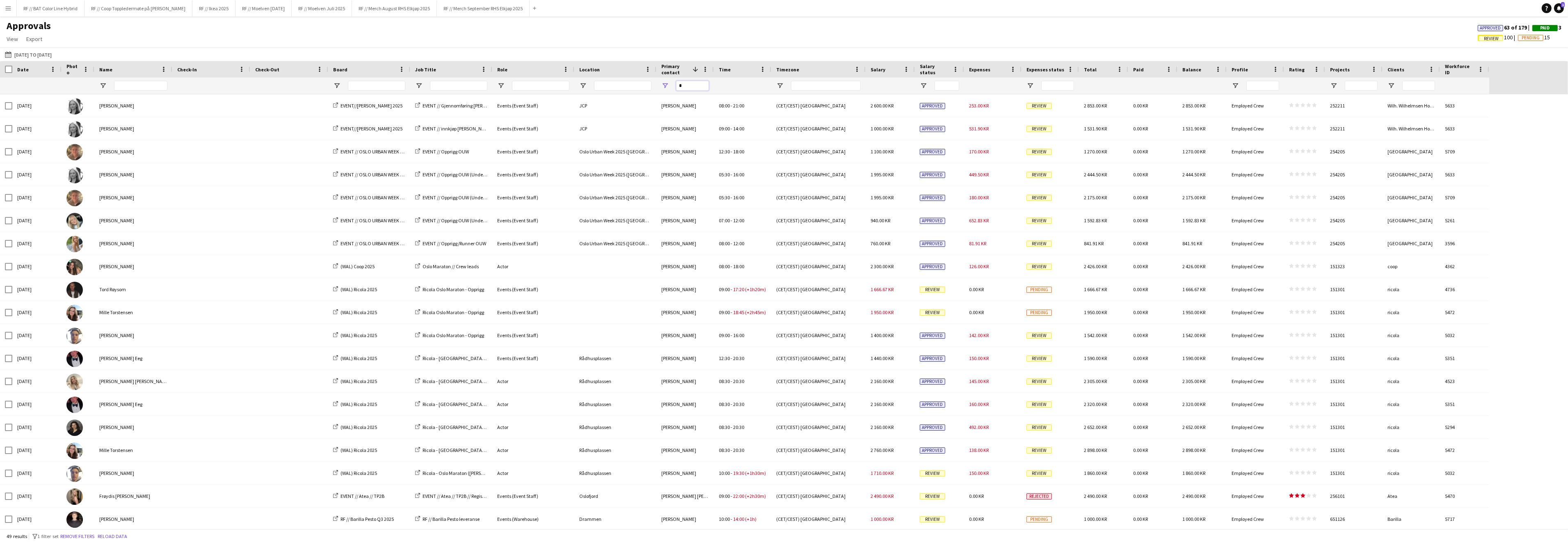
click at [691, 87] on input "*" at bounding box center [692, 85] width 33 height 10
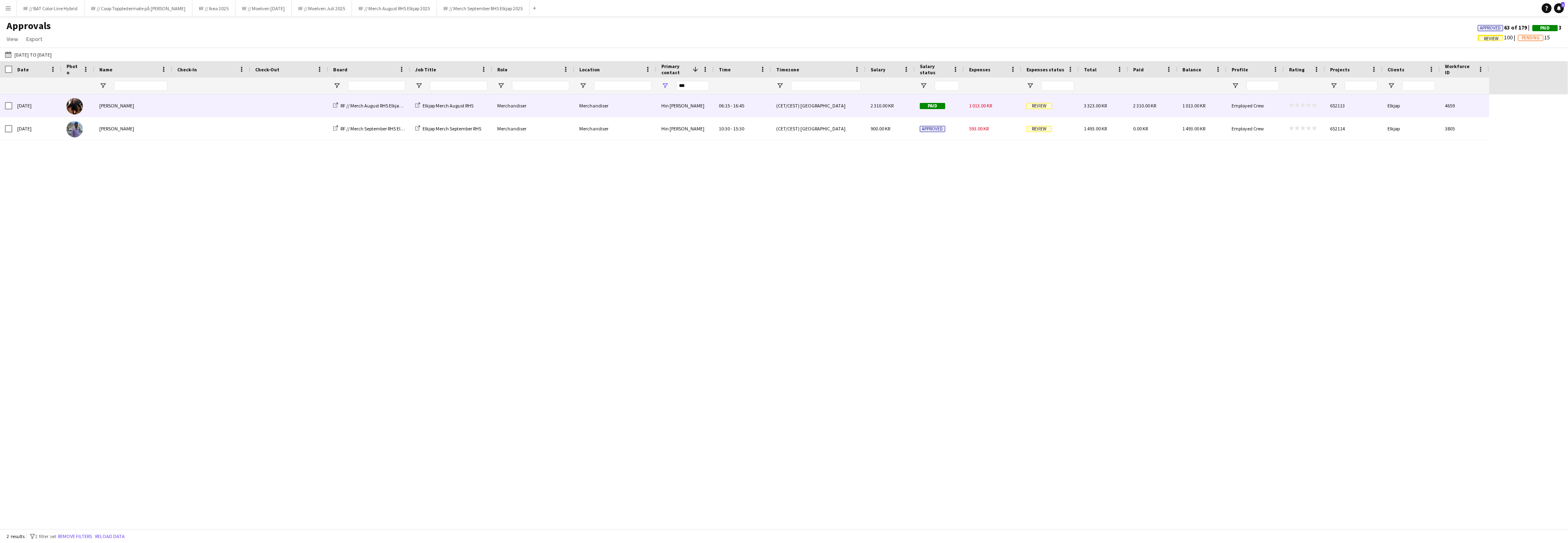
click at [1038, 107] on span "Review" at bounding box center [1038, 106] width 25 height 6
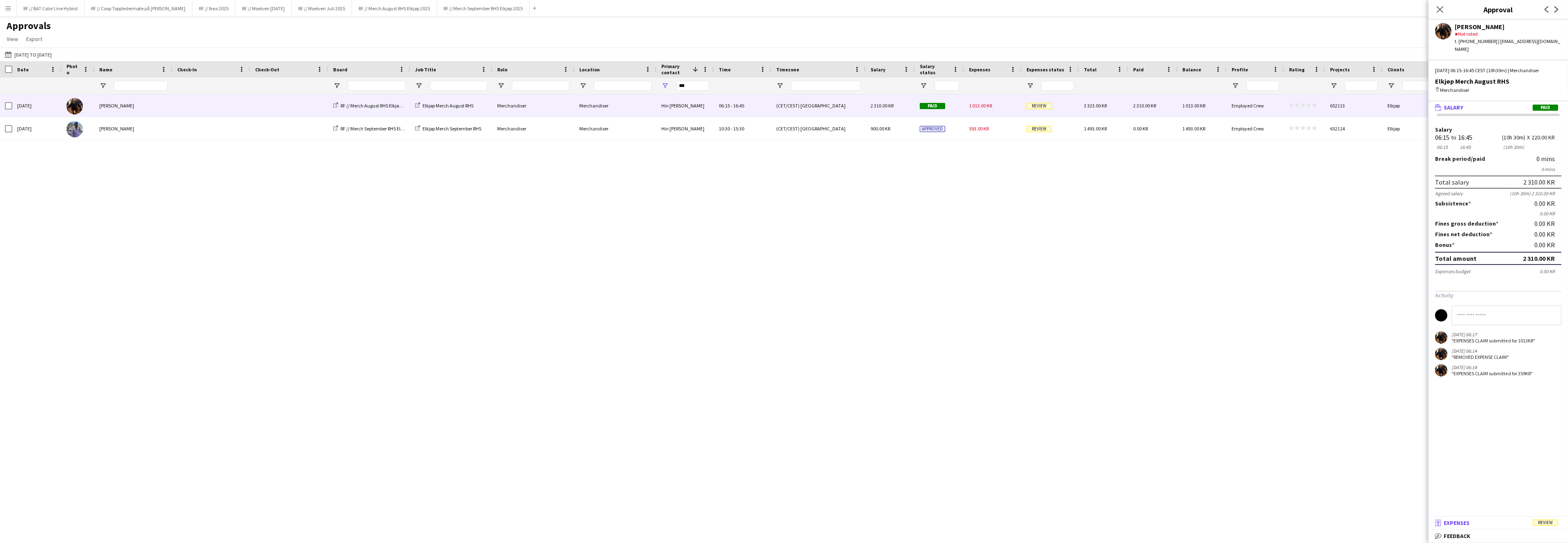
click at [1454, 521] on span "Expenses" at bounding box center [1456, 523] width 26 height 8
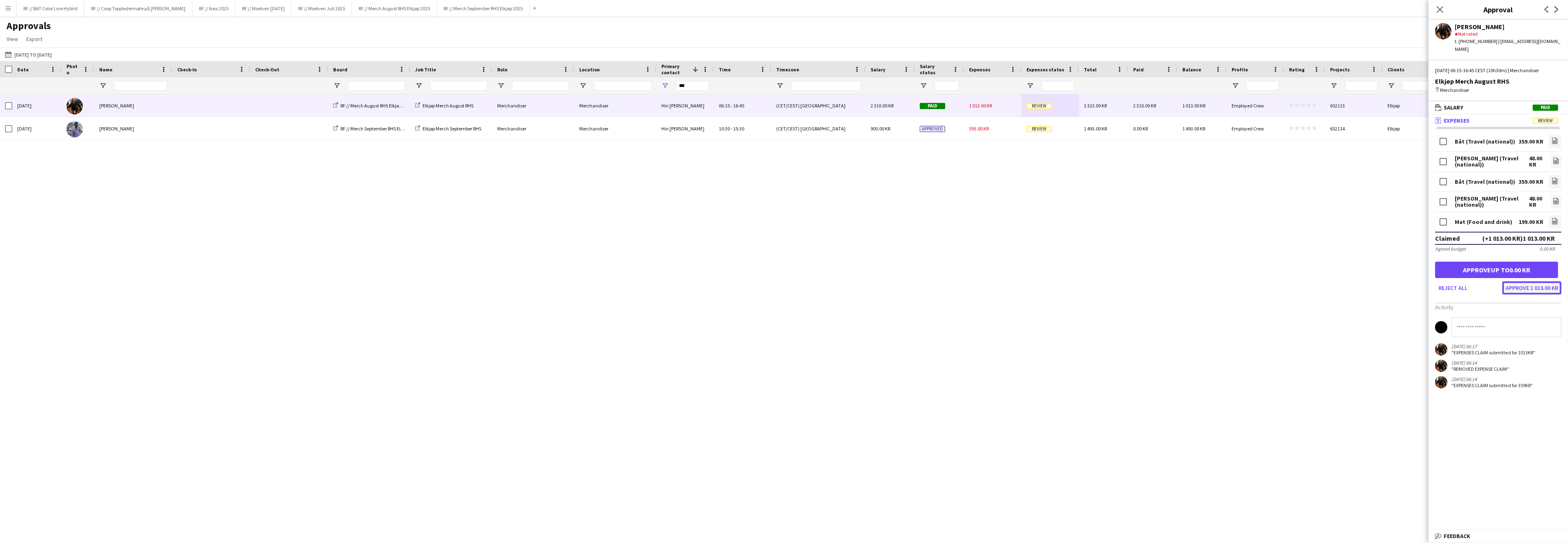
click at [1517, 281] on button "Approve 1 013.00 KR" at bounding box center [1532, 287] width 59 height 13
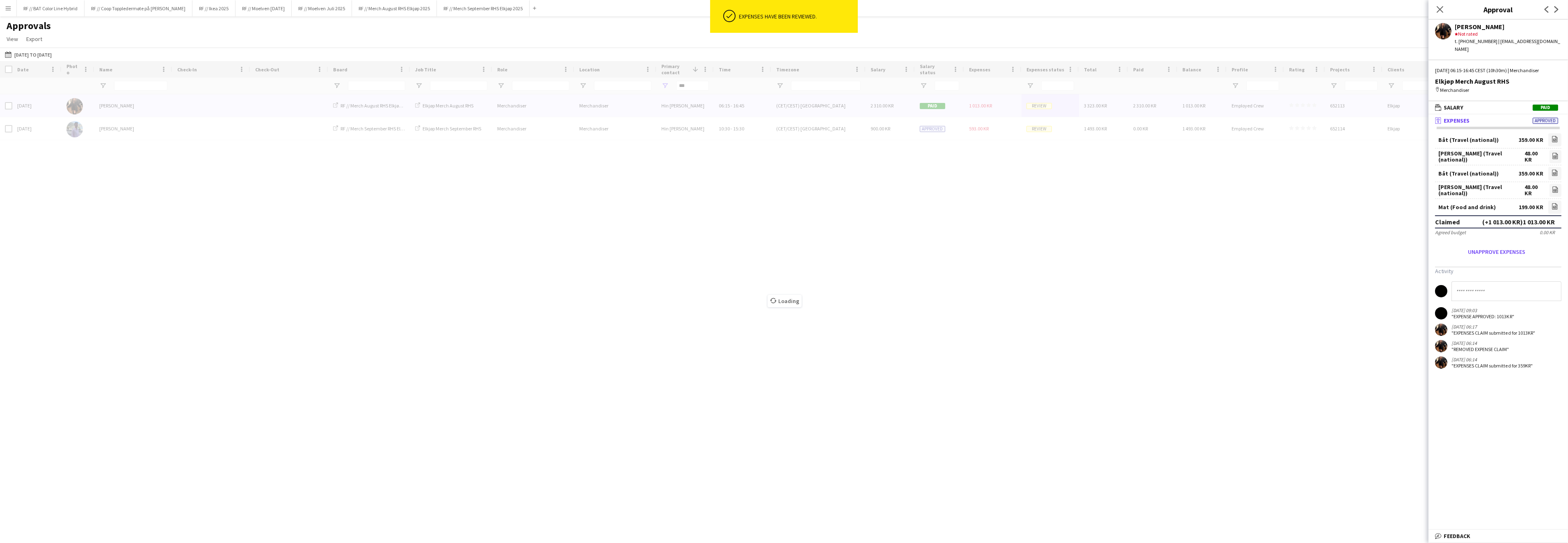
click at [1041, 129] on div "Loading" at bounding box center [784, 295] width 1568 height 468
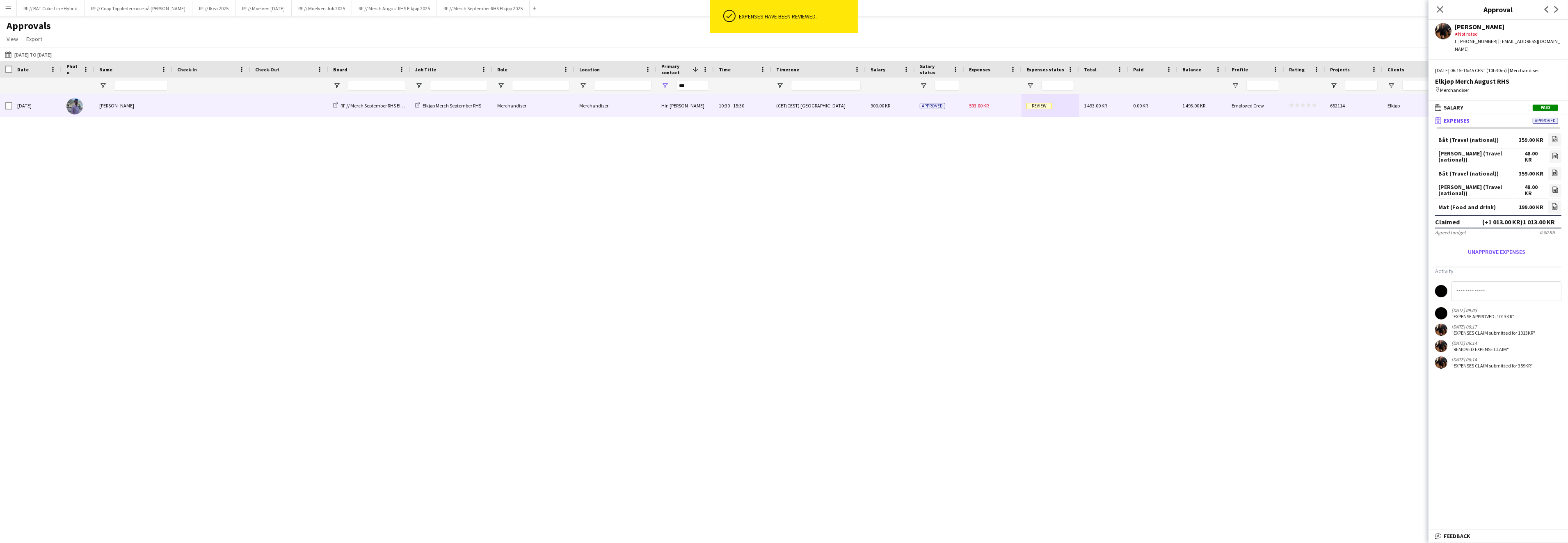
click at [1045, 111] on div "Review" at bounding box center [1050, 106] width 58 height 23
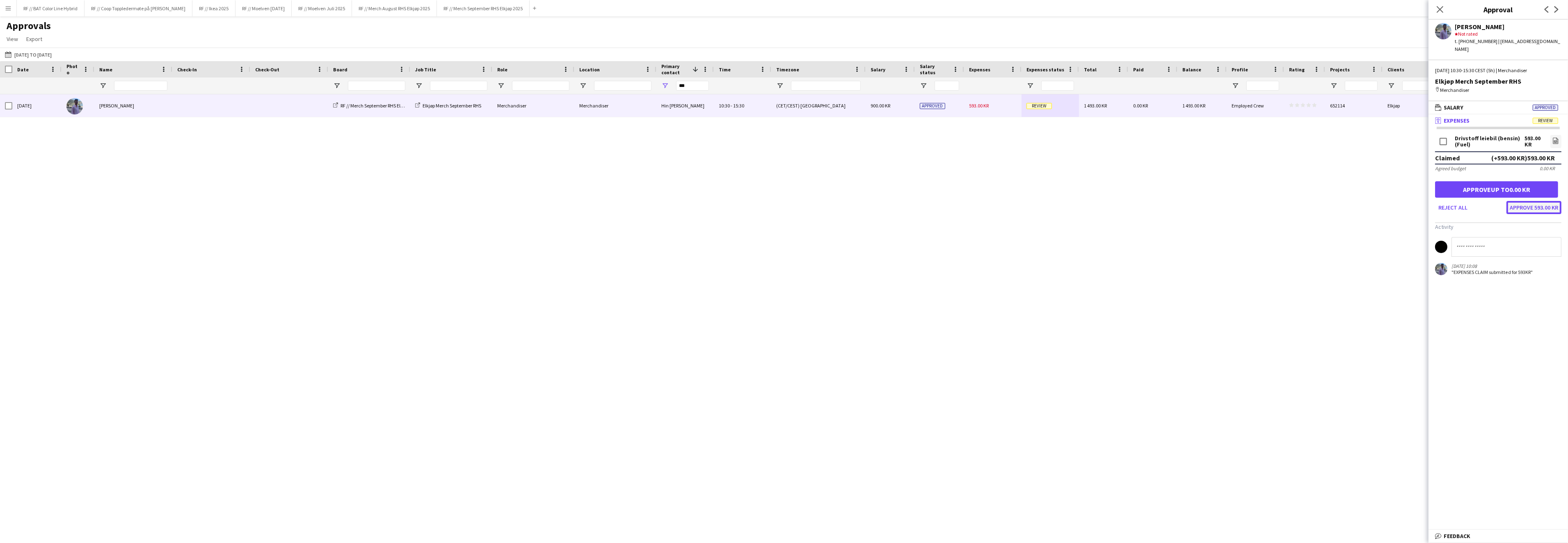
click at [1517, 201] on button "Approve 593.00 KR" at bounding box center [1534, 207] width 55 height 13
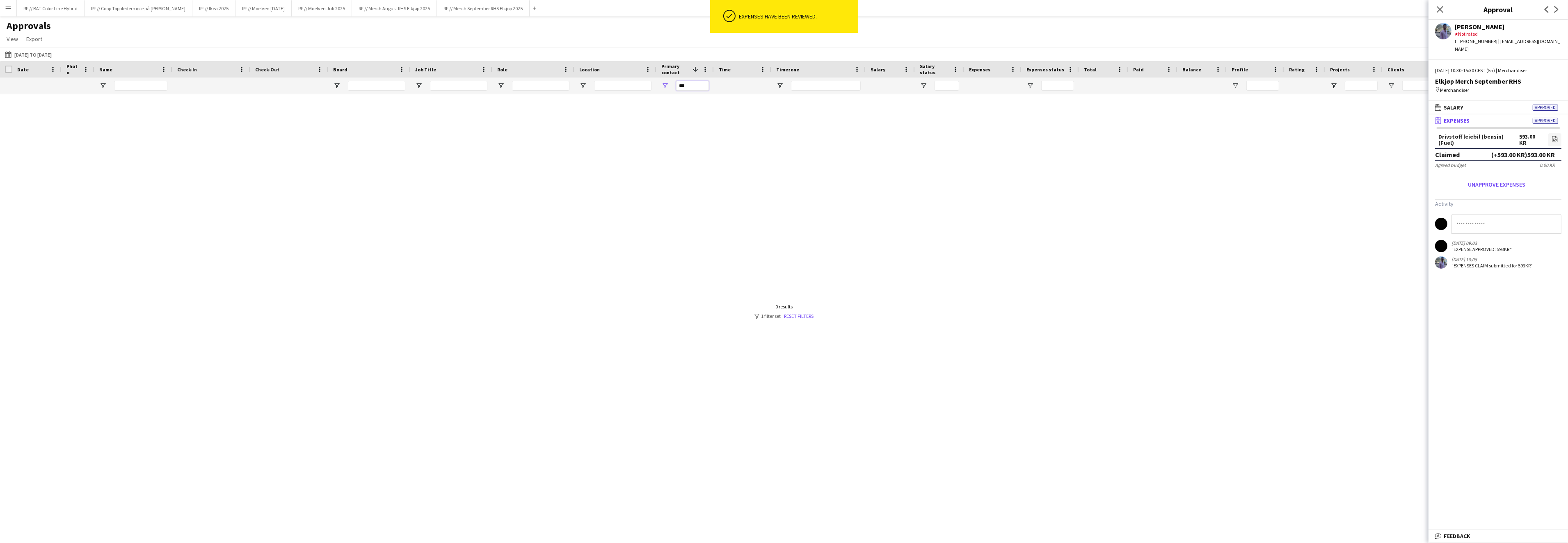
click at [685, 87] on input "***" at bounding box center [692, 85] width 33 height 10
type input "*"
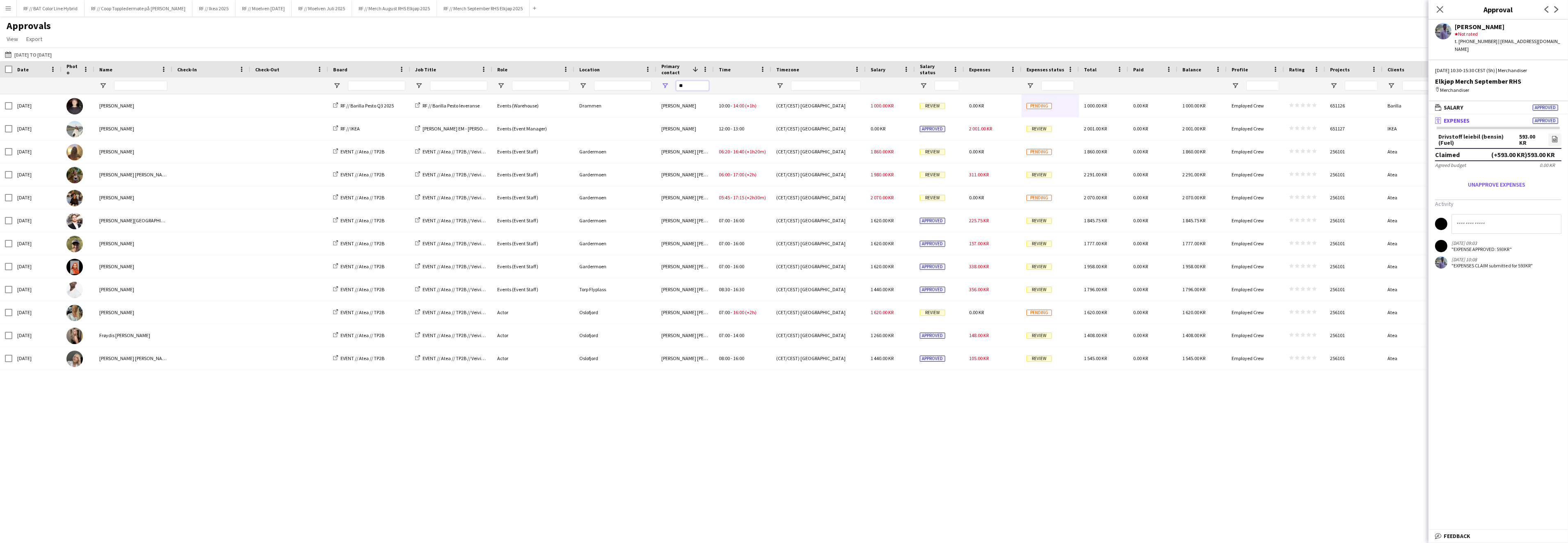
type input "*"
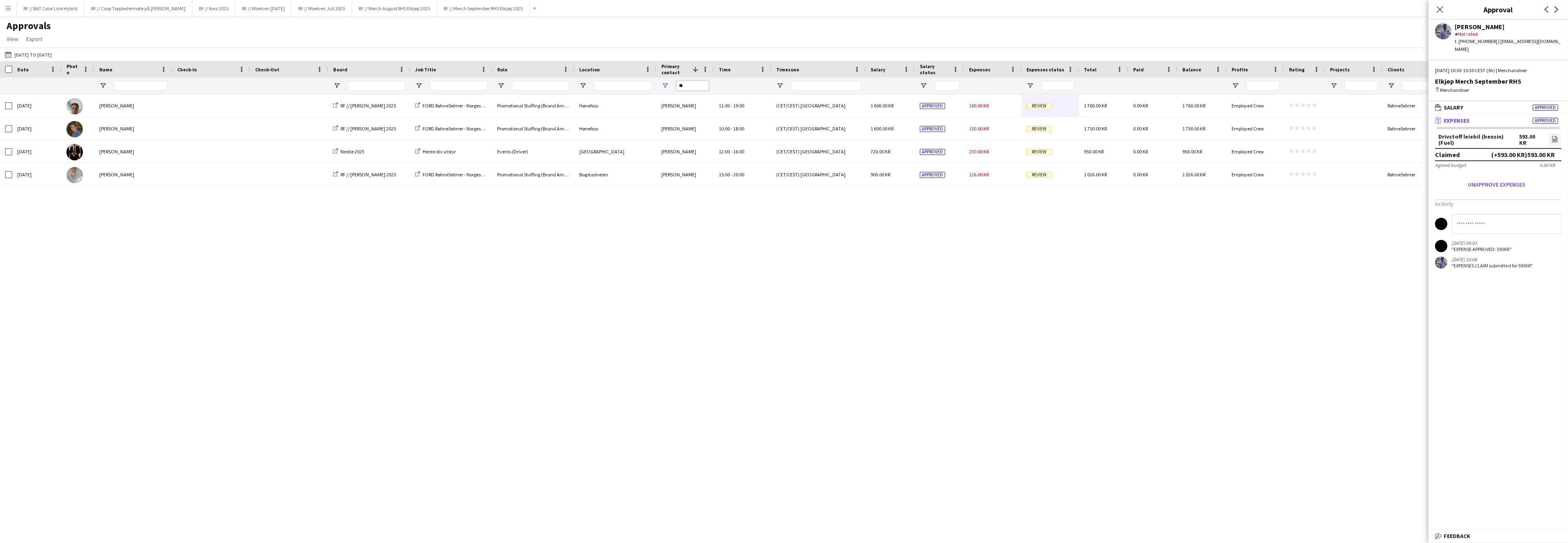
type input "*"
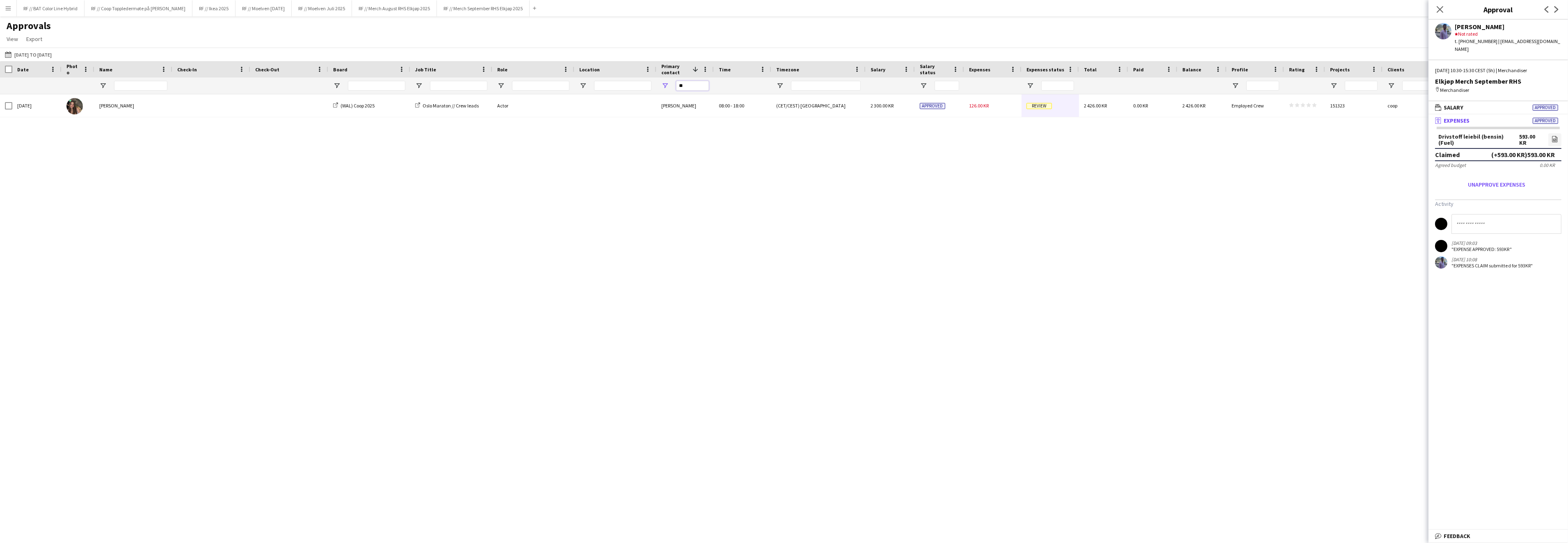
type input "*"
